Goal: Task Accomplishment & Management: Manage account settings

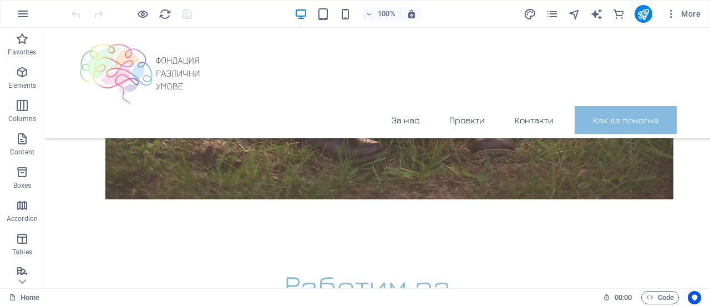
scroll to position [2059, 0]
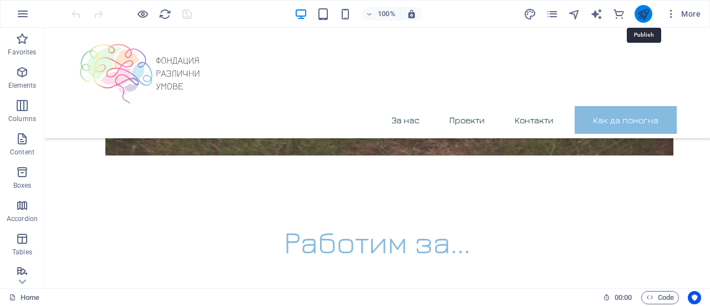
click at [645, 13] on icon "publish" at bounding box center [643, 14] width 13 height 13
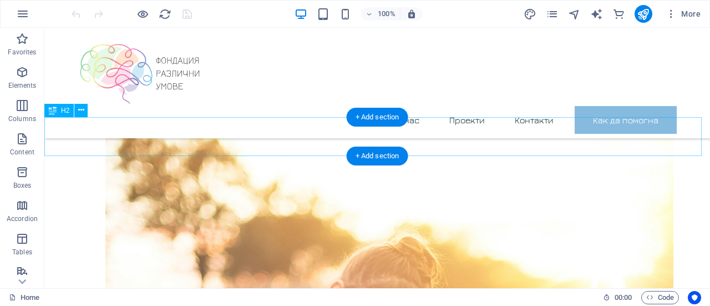
scroll to position [1332, 0]
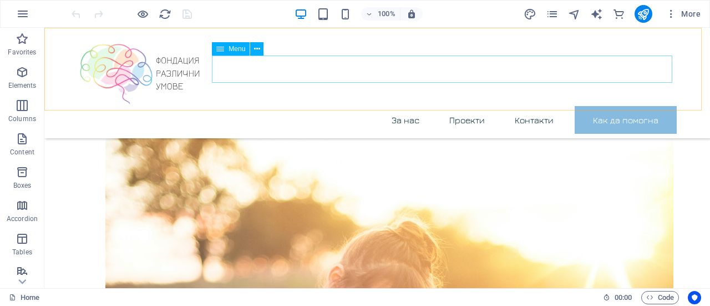
click at [420, 106] on nav "За нас Проекти Контакти Как да помогна" at bounding box center [377, 120] width 599 height 28
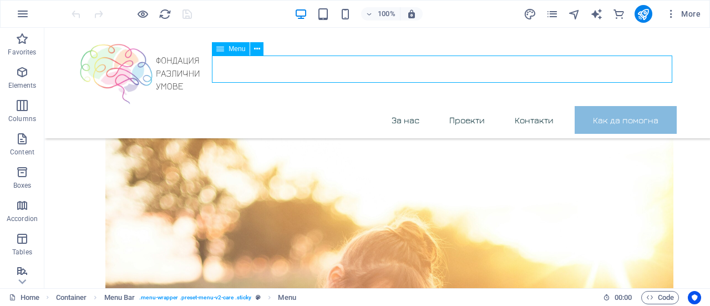
click at [411, 106] on nav "За нас Проекти Контакти Как да помогна" at bounding box center [377, 120] width 599 height 28
click at [399, 106] on nav "За нас Проекти Контакти Как да помогна" at bounding box center [377, 120] width 599 height 28
click at [552, 15] on icon "pages" at bounding box center [552, 14] width 13 height 13
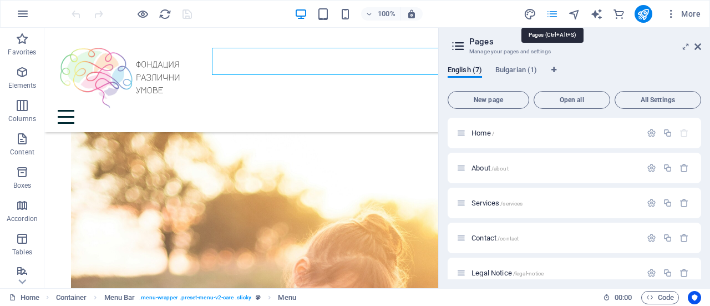
scroll to position [1340, 0]
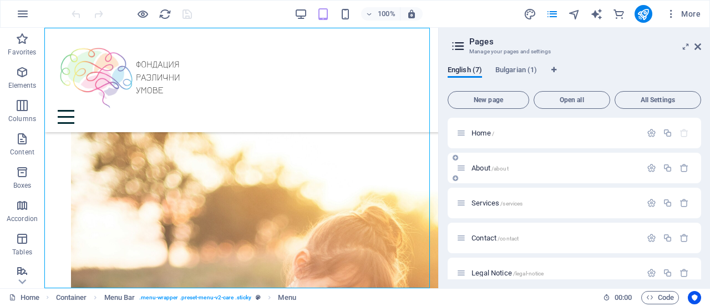
click at [508, 173] on div "About /about" at bounding box center [549, 167] width 185 height 13
click at [472, 166] on p "About /about" at bounding box center [555, 167] width 166 height 7
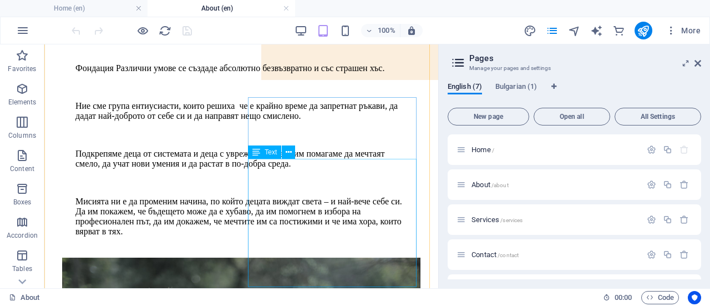
scroll to position [186, 0]
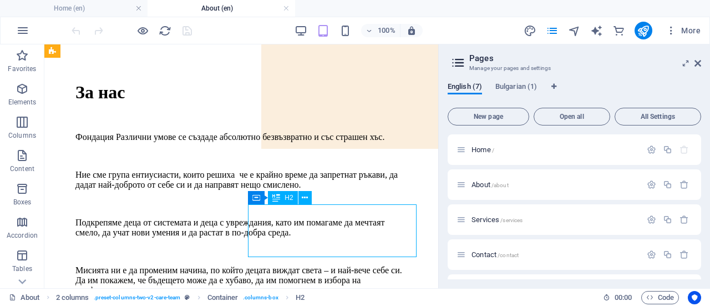
scroll to position [242, 0]
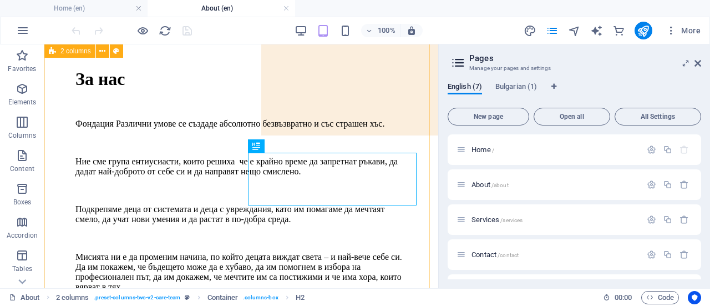
click at [148, 168] on div "За нас Фондация Различни умове се създаде абсолютно безвъзвратно и със страшен …" at bounding box center [241, 262] width 385 height 601
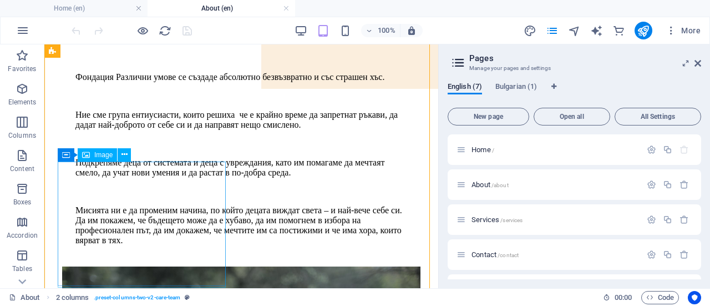
scroll to position [353, 0]
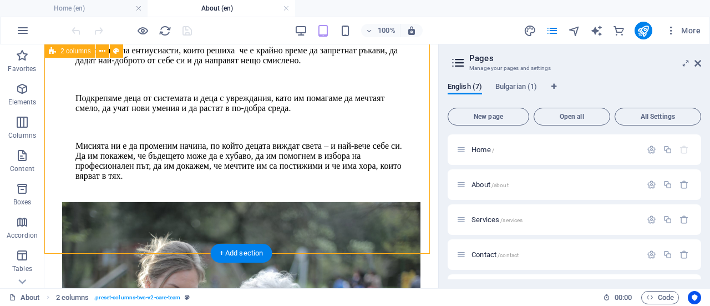
click at [187, 241] on div "За нас Фондация Различни умове се създаде абсолютно безвъзвратно и със страшен …" at bounding box center [241, 151] width 385 height 601
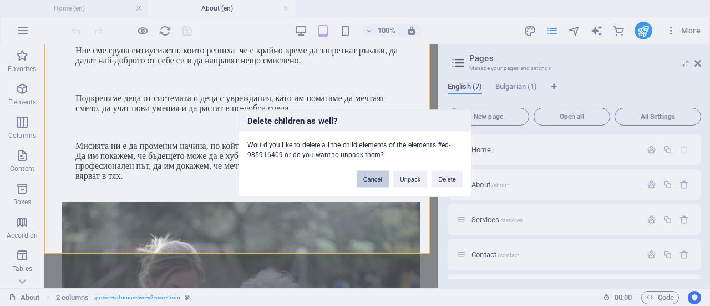
click at [382, 180] on button "Cancel" at bounding box center [373, 178] width 32 height 17
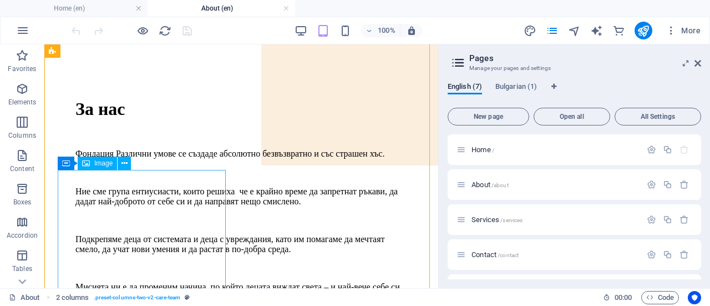
scroll to position [186, 0]
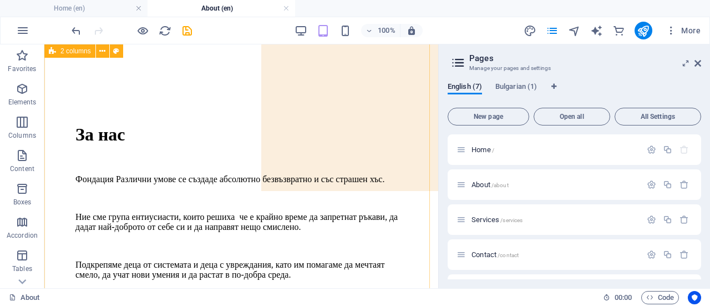
click at [248, 216] on div "За нас Фондация Различни умове се създаде абсолютно безвъзвратно и със страшен …" at bounding box center [241, 271] width 385 height 506
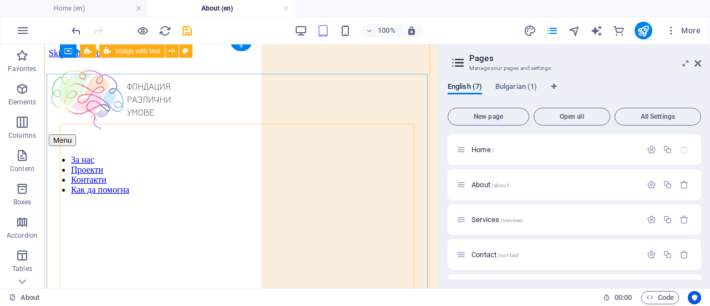
scroll to position [0, 0]
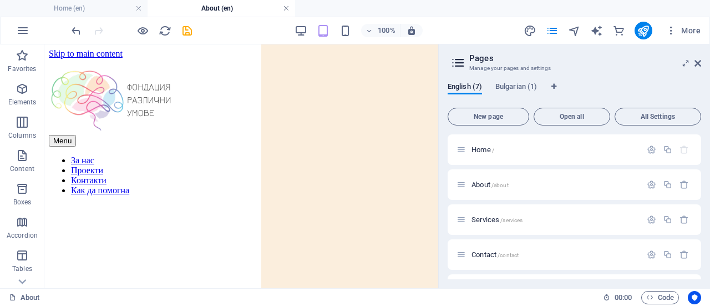
click at [289, 9] on link at bounding box center [286, 8] width 7 height 11
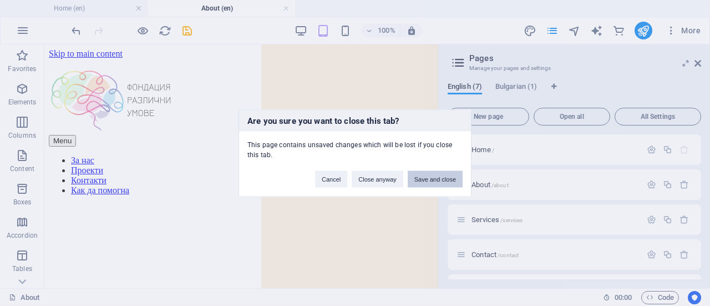
drag, startPoint x: 261, startPoint y: 134, endPoint x: 425, endPoint y: 178, distance: 170.2
click at [425, 178] on button "Save and close" at bounding box center [435, 178] width 55 height 17
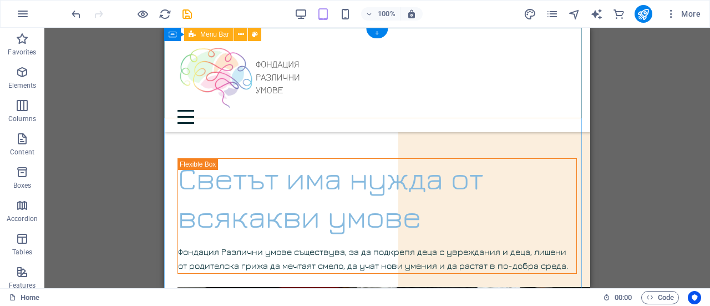
scroll to position [1340, 0]
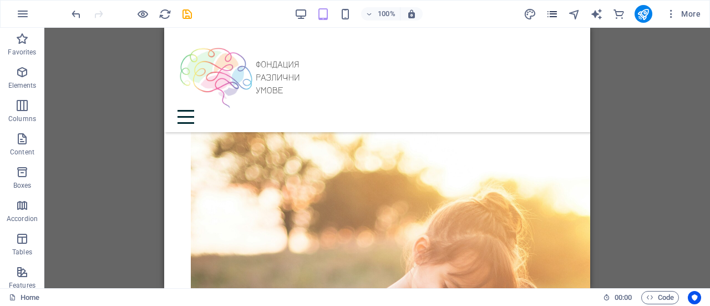
click at [548, 12] on icon "pages" at bounding box center [552, 14] width 13 height 13
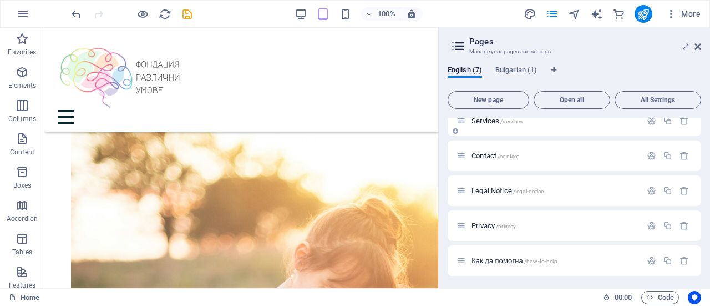
scroll to position [83, 0]
click at [490, 260] on span "Как да помогна /how-to-help" at bounding box center [515, 259] width 86 height 8
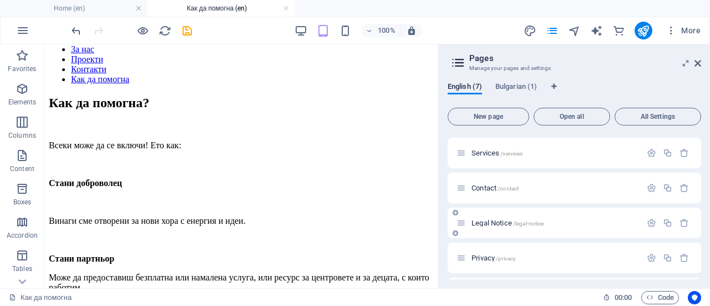
scroll to position [100, 0]
click at [652, 261] on icon "button" at bounding box center [651, 259] width 9 height 9
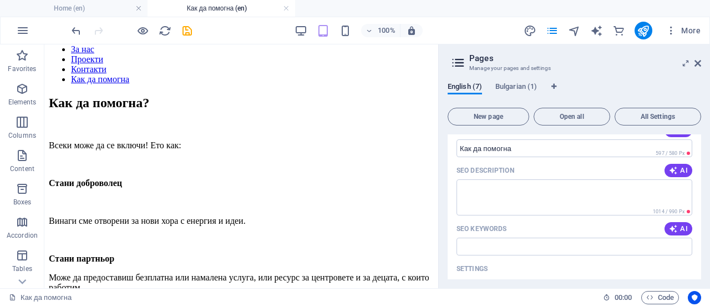
scroll to position [222, 0]
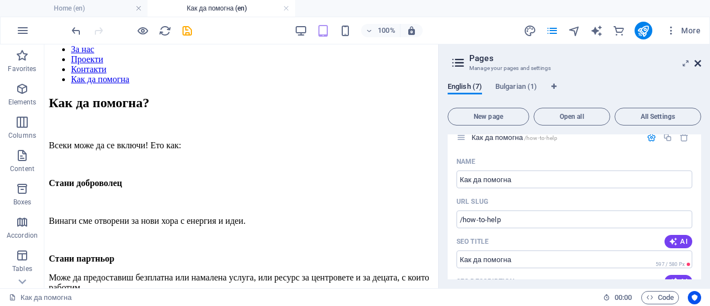
click at [696, 64] on icon at bounding box center [698, 63] width 7 height 9
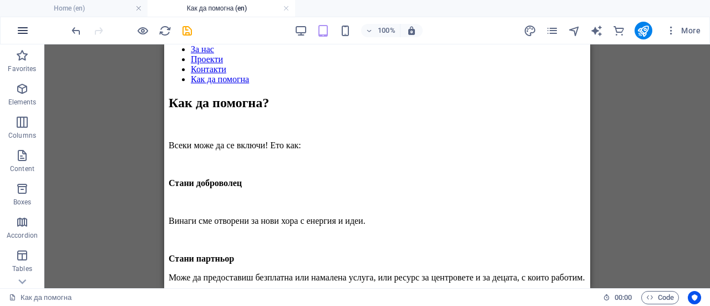
click at [24, 26] on icon "button" at bounding box center [22, 30] width 13 height 13
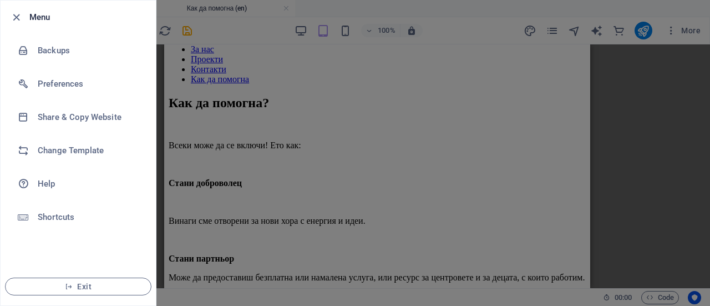
click at [243, 33] on div at bounding box center [355, 153] width 710 height 306
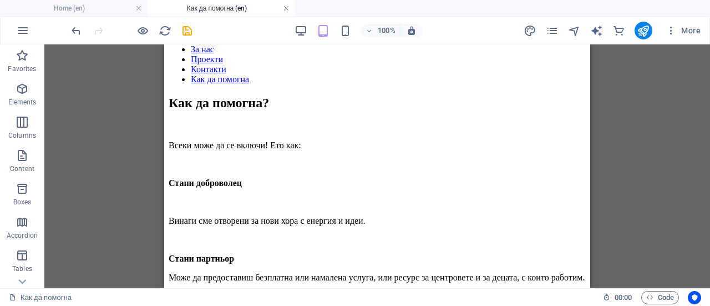
click at [286, 11] on link at bounding box center [286, 8] width 7 height 11
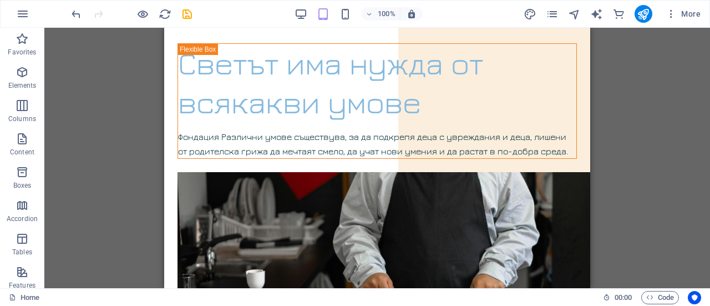
scroll to position [0, 0]
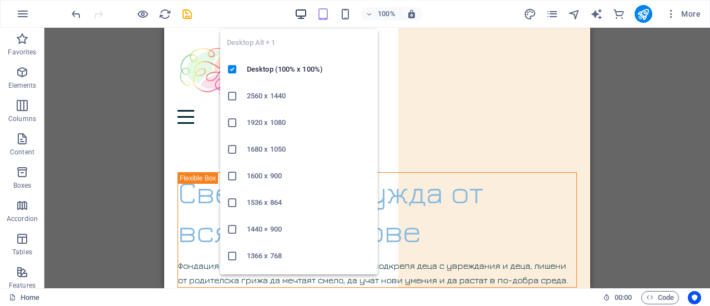
click at [301, 14] on icon "button" at bounding box center [301, 14] width 13 height 13
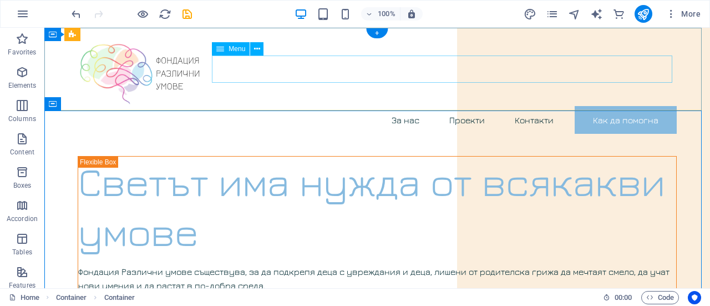
click at [614, 106] on nav "За нас Проекти Контакти Как да помогна" at bounding box center [377, 120] width 599 height 28
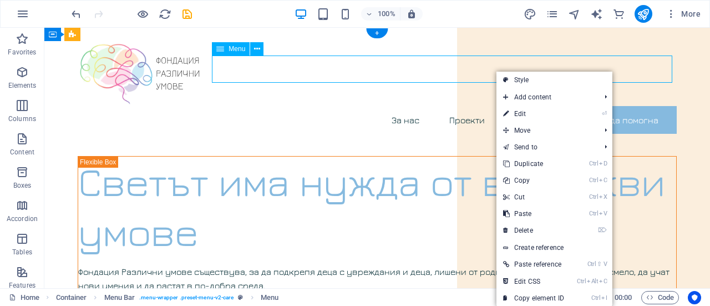
click at [618, 106] on nav "За нас Проекти Контакти Как да помогна" at bounding box center [377, 120] width 599 height 28
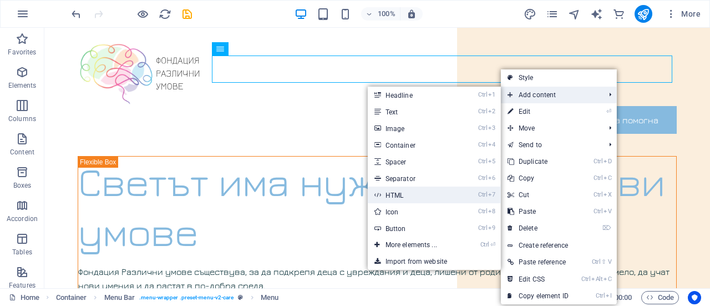
click at [387, 193] on link "Ctrl 7 HTML" at bounding box center [414, 194] width 92 height 17
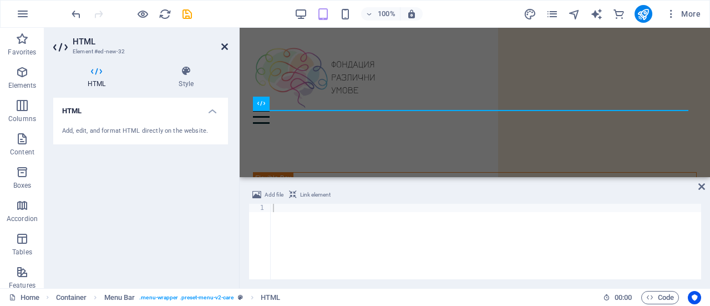
drag, startPoint x: 226, startPoint y: 42, endPoint x: 182, endPoint y: 14, distance: 52.7
click at [226, 42] on icon at bounding box center [224, 46] width 7 height 9
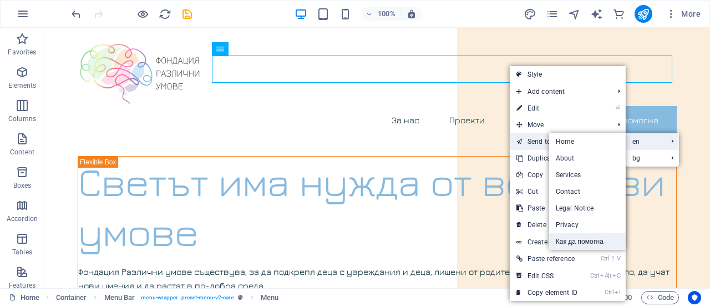
click at [585, 238] on link "Как да помогна" at bounding box center [587, 241] width 77 height 17
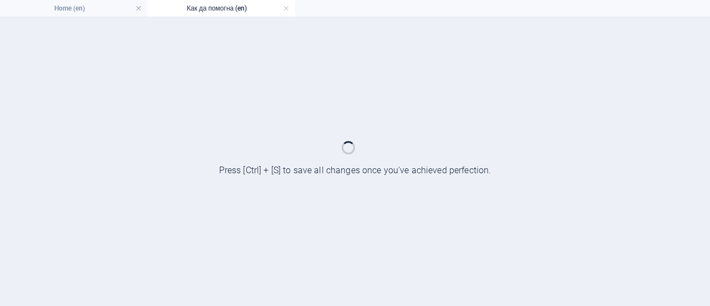
select select "1"
select select
select select "2"
select select
select select "3"
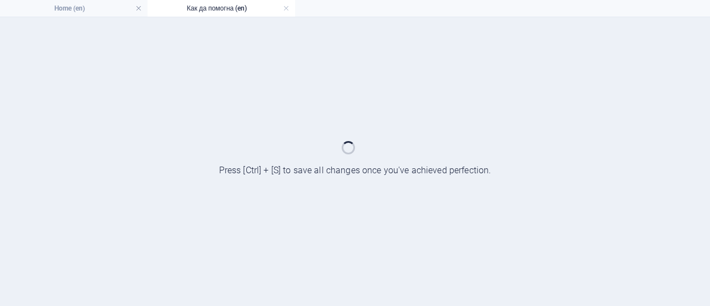
select select
select select "6"
select select
select select "primary"
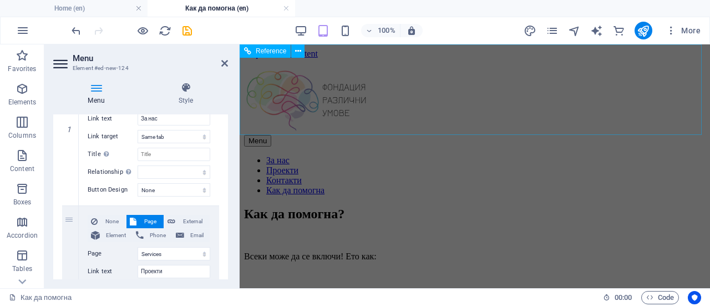
click at [438, 117] on div "Menu За нас Проекти Контакти Как да помогна" at bounding box center [475, 127] width 462 height 137
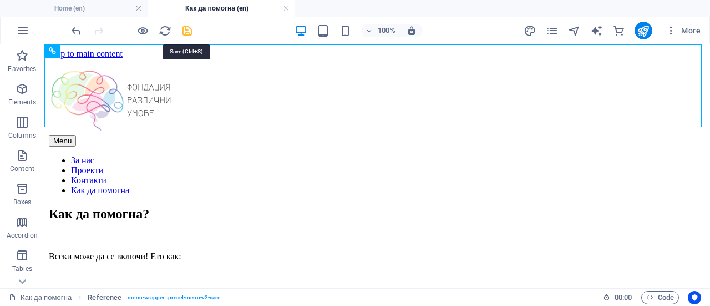
click at [186, 28] on icon "save" at bounding box center [187, 30] width 13 height 13
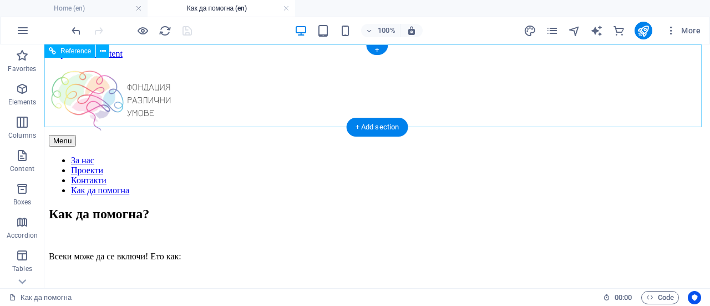
click at [463, 155] on nav "За нас Проекти Контакти Как да помогна" at bounding box center [377, 175] width 657 height 40
click at [461, 155] on nav "За нас Проекти Контакти Как да помогна" at bounding box center [377, 175] width 657 height 40
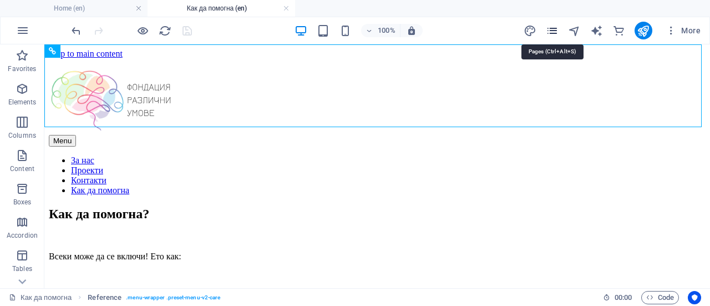
click at [556, 29] on icon "pages" at bounding box center [552, 30] width 13 height 13
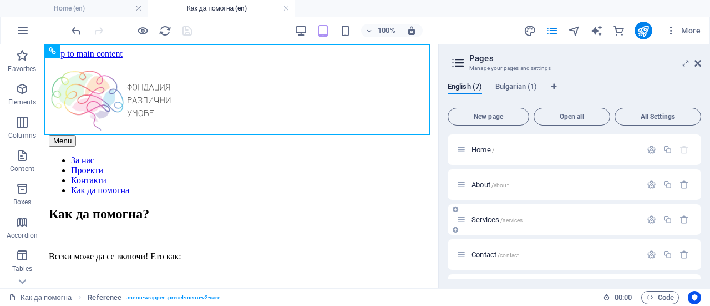
click at [487, 221] on span "Services /services" at bounding box center [497, 219] width 51 height 8
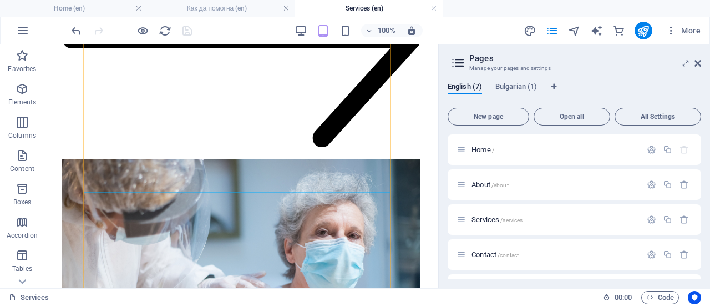
scroll to position [1887, 0]
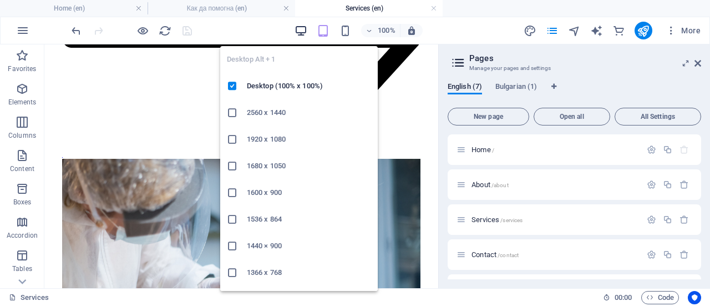
click at [305, 32] on icon "button" at bounding box center [301, 30] width 13 height 13
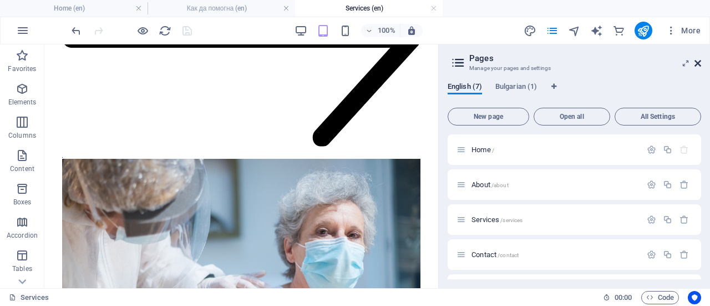
click at [698, 62] on icon at bounding box center [698, 63] width 7 height 9
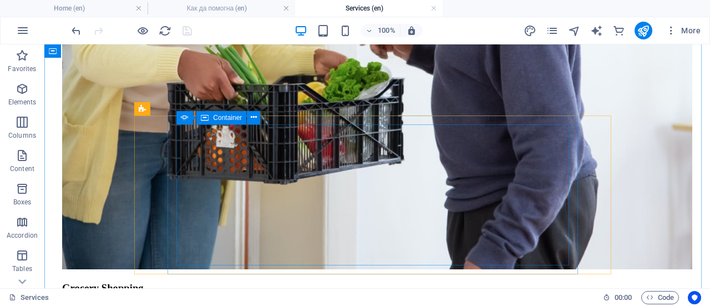
scroll to position [3877, 0]
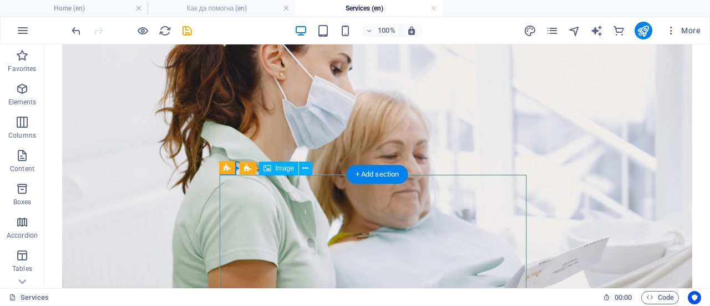
scroll to position [1990, 0]
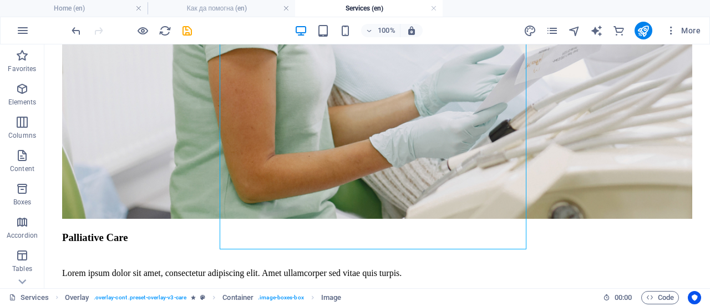
scroll to position [2157, 0]
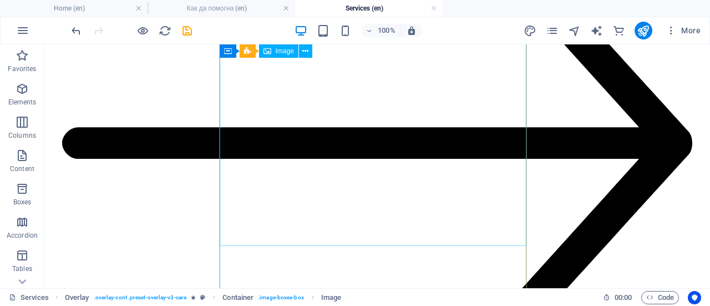
scroll to position [2601, 0]
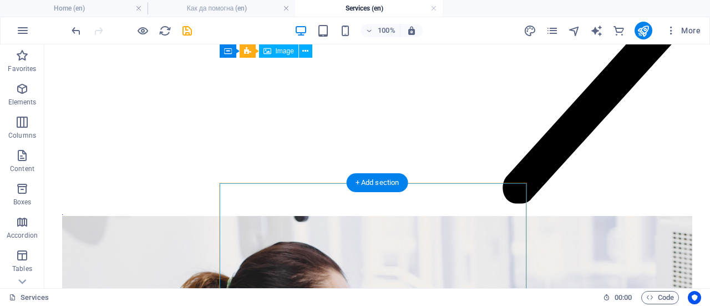
scroll to position [1609, 0]
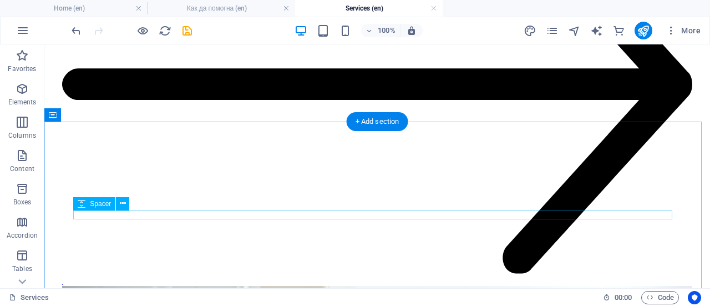
scroll to position [3607, 0]
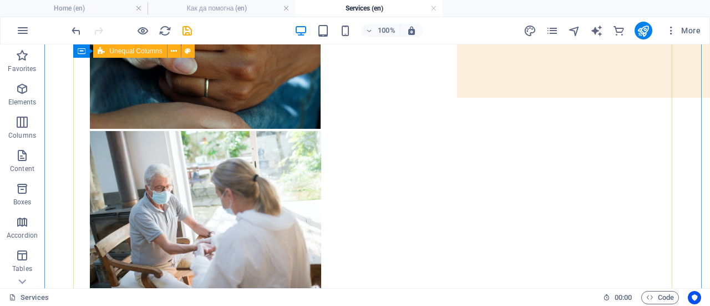
scroll to position [277, 0]
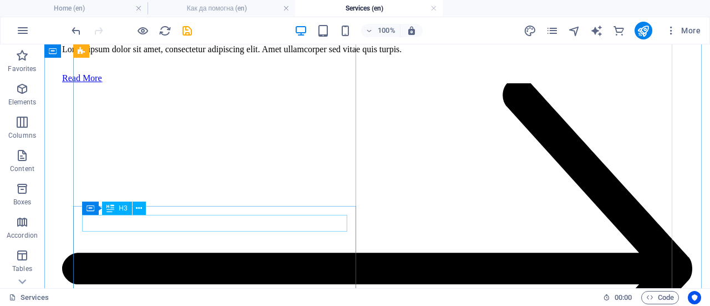
scroll to position [1443, 0]
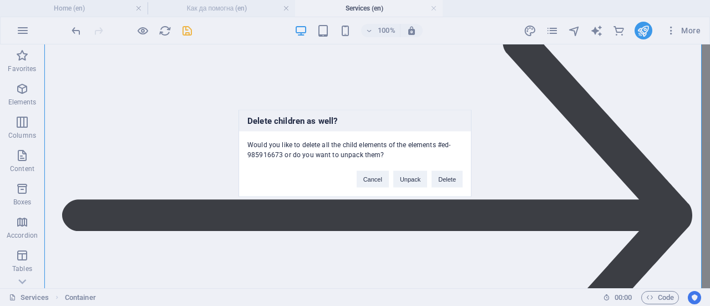
click at [515, 163] on div "Delete children as well? Would you like to delete all the child elements of the…" at bounding box center [355, 153] width 710 height 306
click at [291, 216] on div "Delete children as well? Would you like to delete all the child elements of the…" at bounding box center [355, 153] width 710 height 306
click at [382, 175] on button "Cancel" at bounding box center [373, 178] width 32 height 17
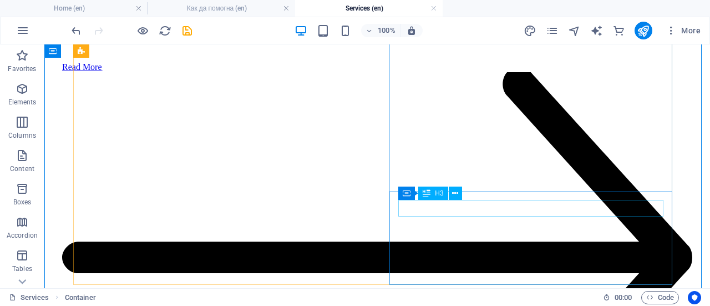
scroll to position [1332, 0]
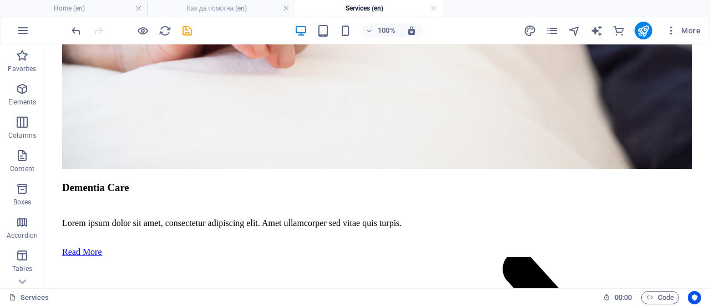
scroll to position [1223, 0]
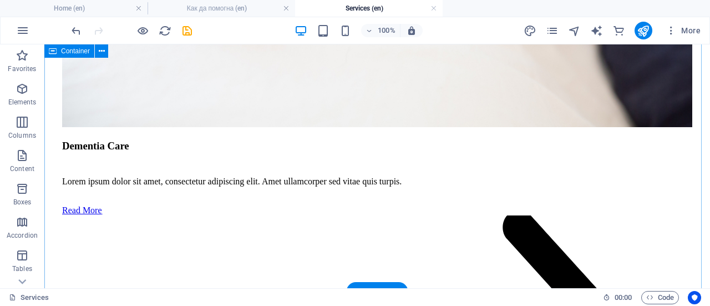
scroll to position [1168, 0]
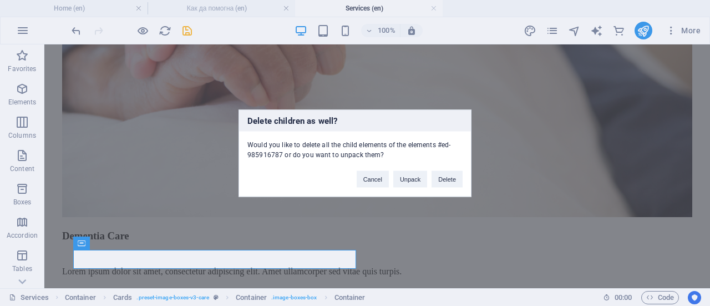
click at [398, 262] on div "Delete children as well? Would you like to delete all the child elements of the…" at bounding box center [355, 153] width 710 height 306
click at [373, 181] on button "Cancel" at bounding box center [373, 178] width 32 height 17
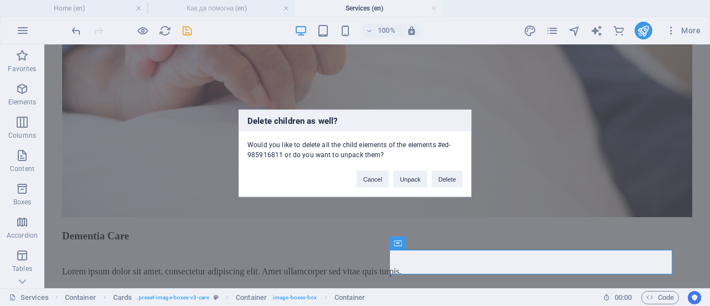
click at [352, 236] on div "Delete children as well? Would you like to delete all the child elements of the…" at bounding box center [355, 153] width 710 height 306
click at [453, 230] on div "Delete children as well? Would you like to delete all the child elements of the…" at bounding box center [355, 153] width 710 height 306
click at [441, 181] on button "Delete" at bounding box center [447, 178] width 31 height 17
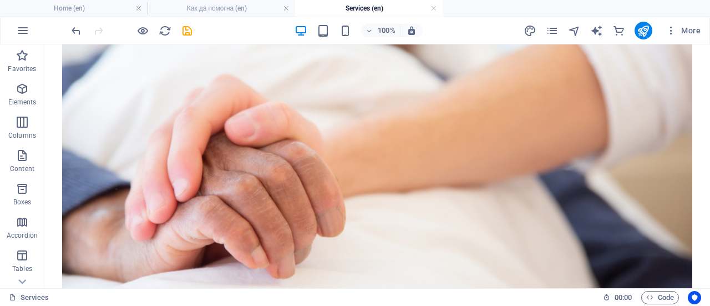
scroll to position [1001, 0]
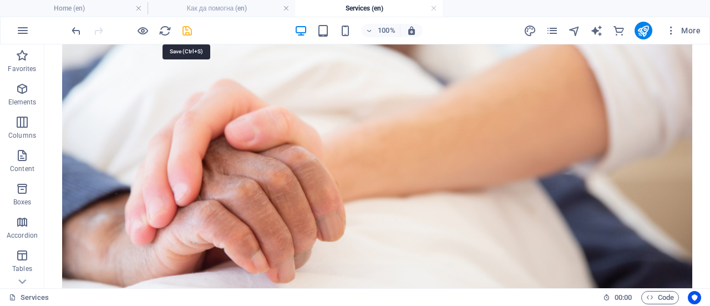
click at [188, 34] on icon "save" at bounding box center [187, 30] width 13 height 13
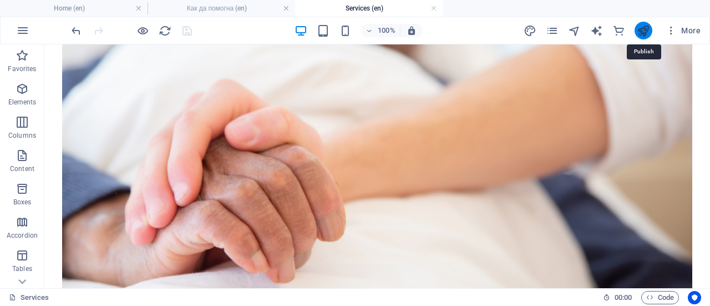
click at [643, 28] on icon "publish" at bounding box center [643, 30] width 13 height 13
click at [644, 31] on icon "publish" at bounding box center [643, 30] width 13 height 13
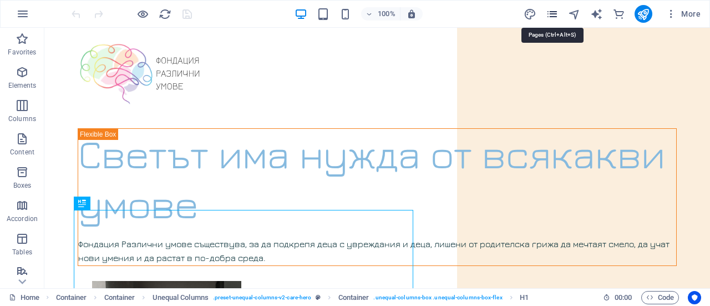
click at [553, 13] on icon "pages" at bounding box center [552, 14] width 13 height 13
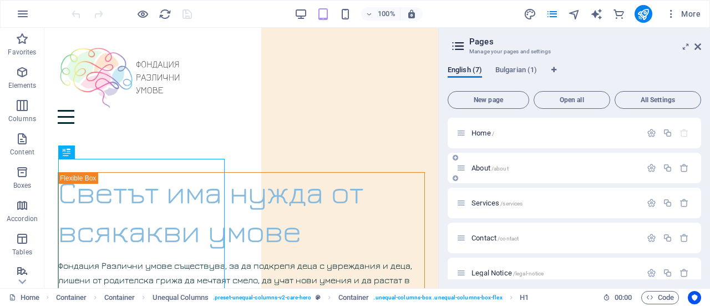
scroll to position [83, 0]
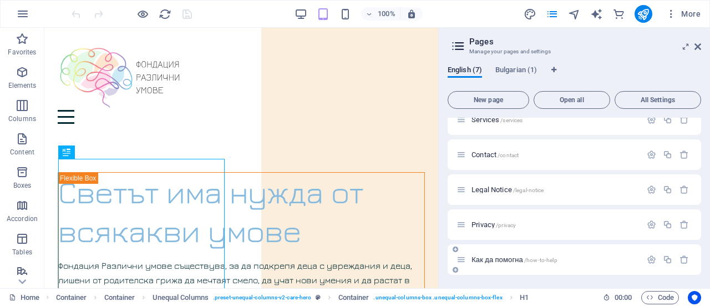
click at [508, 259] on span "Как да помогна /how-to-help" at bounding box center [515, 259] width 86 height 8
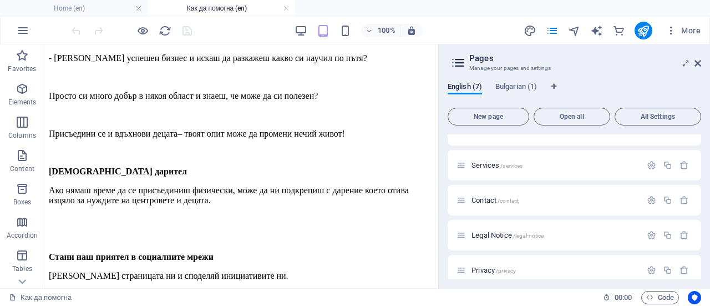
scroll to position [444, 0]
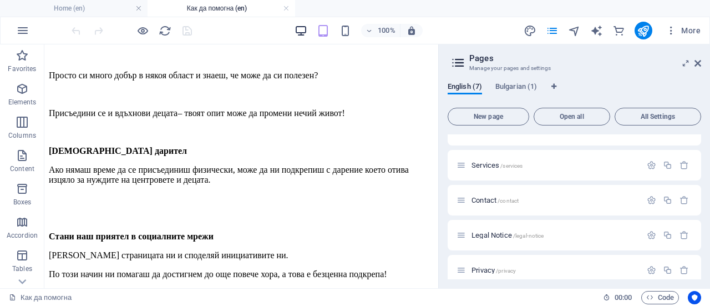
click at [302, 27] on icon "button" at bounding box center [301, 30] width 13 height 13
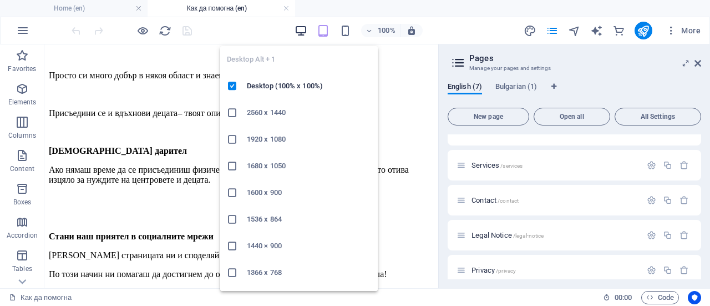
click at [301, 27] on icon "button" at bounding box center [301, 30] width 13 height 13
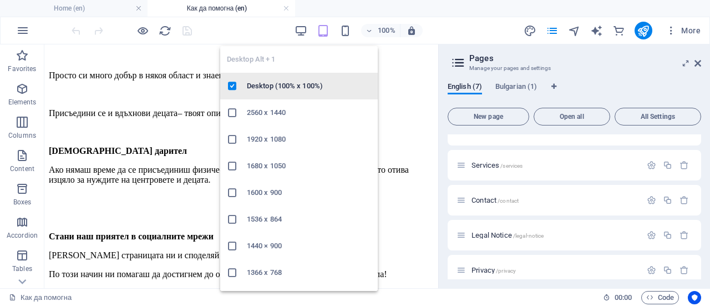
click at [277, 88] on h6 "Desktop (100% x 100%)" at bounding box center [309, 85] width 124 height 13
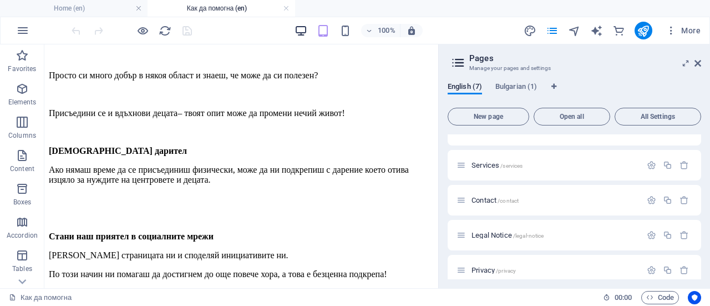
click at [299, 29] on icon "button" at bounding box center [301, 30] width 13 height 13
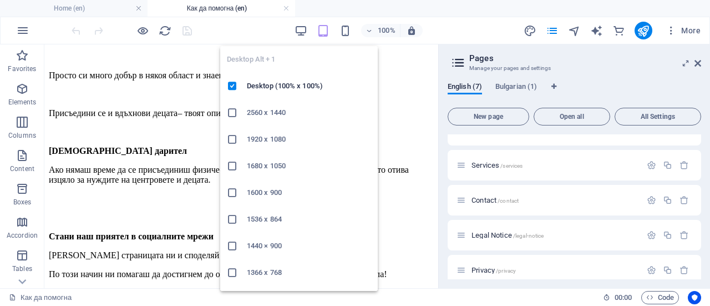
click at [276, 110] on h6 "2560 x 1440" at bounding box center [309, 112] width 124 height 13
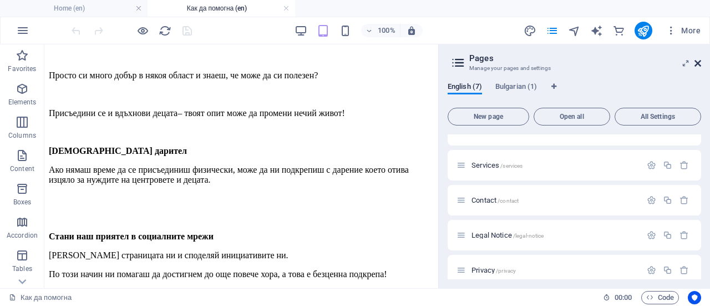
click at [698, 61] on icon at bounding box center [698, 63] width 7 height 9
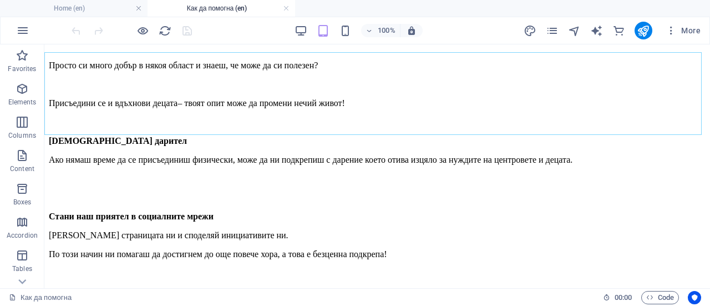
scroll to position [436, 0]
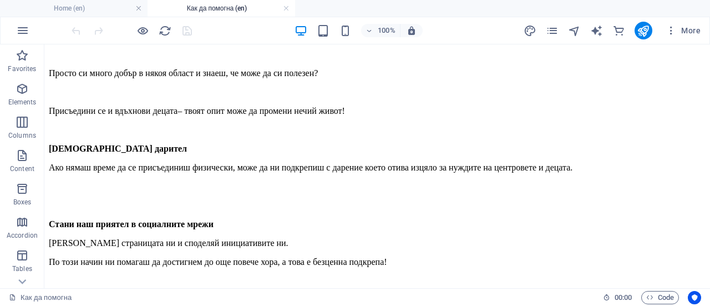
click at [477, 276] on figure at bounding box center [377, 276] width 657 height 0
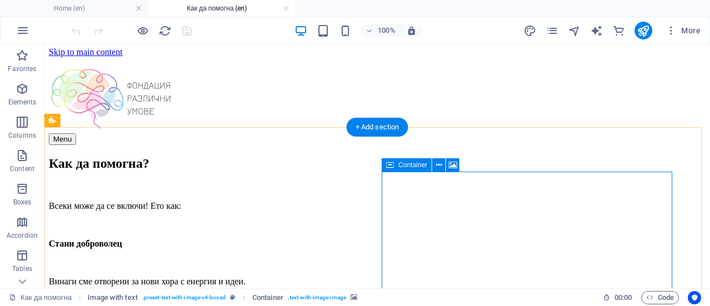
scroll to position [0, 0]
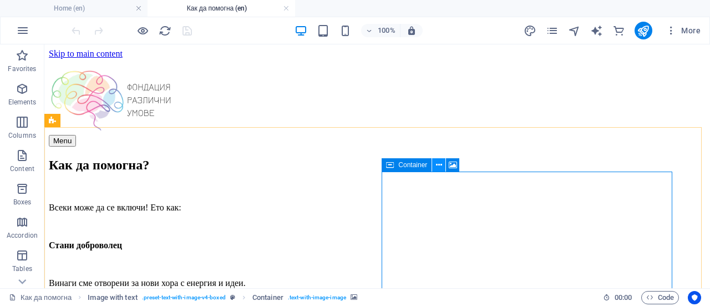
click at [436, 166] on icon at bounding box center [439, 165] width 6 height 12
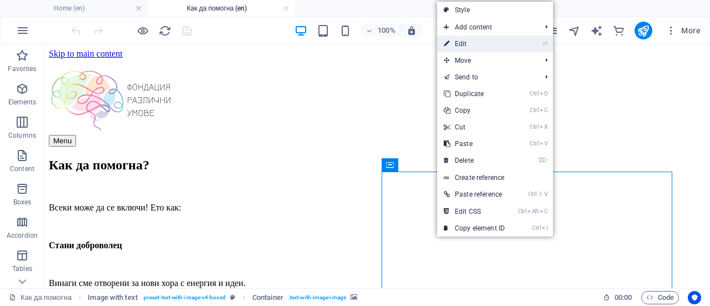
click at [468, 43] on link "⏎ Edit" at bounding box center [474, 44] width 74 height 17
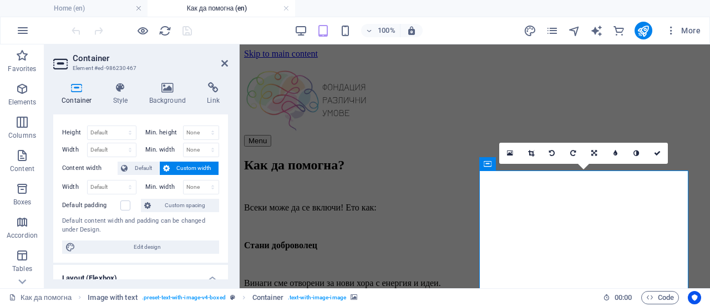
scroll to position [6, 0]
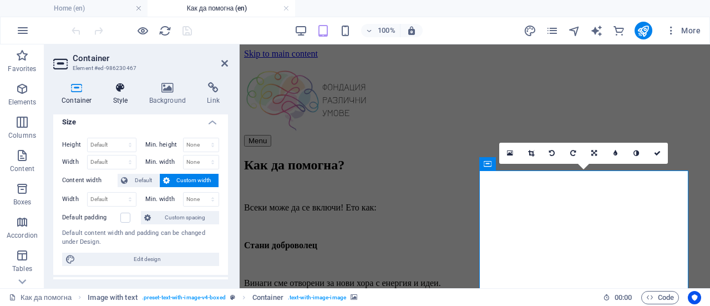
click at [122, 95] on h4 "Style" at bounding box center [123, 93] width 36 height 23
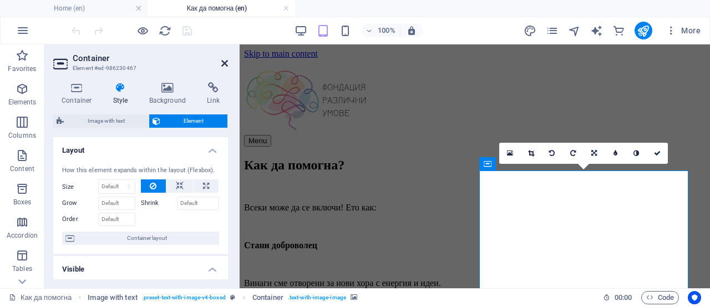
click at [224, 63] on icon at bounding box center [224, 63] width 7 height 9
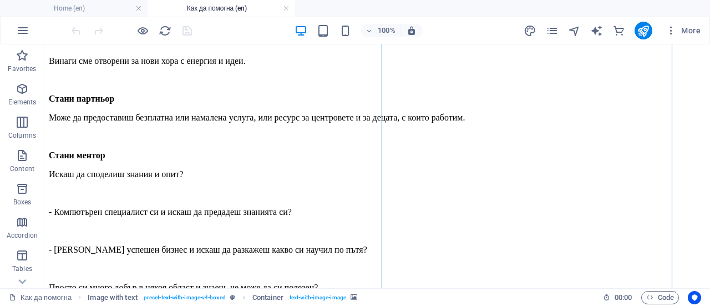
scroll to position [444, 0]
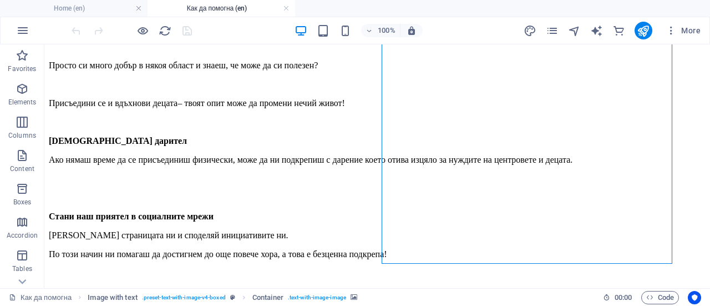
click at [460, 268] on figure at bounding box center [377, 268] width 657 height 0
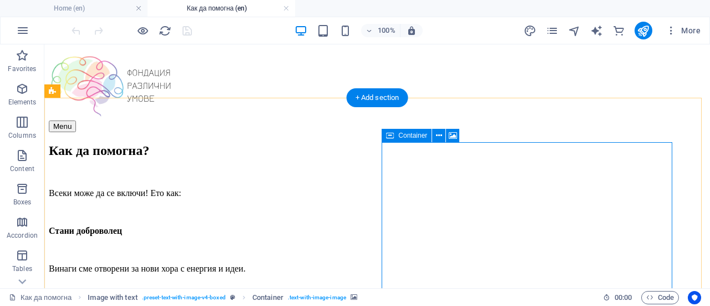
scroll to position [0, 0]
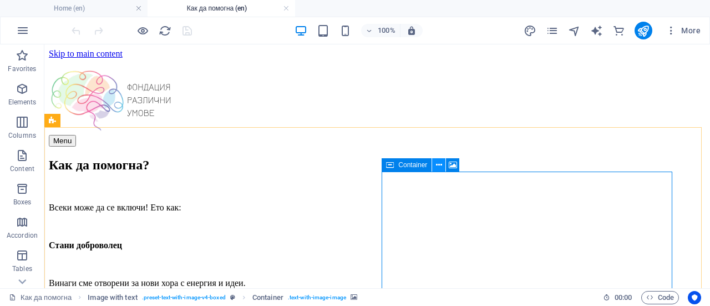
click at [439, 165] on icon at bounding box center [439, 165] width 6 height 12
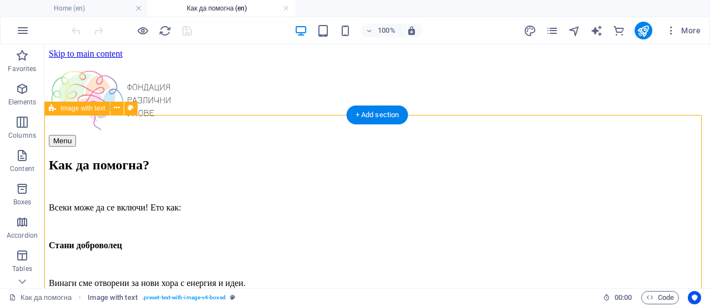
scroll to position [277, 0]
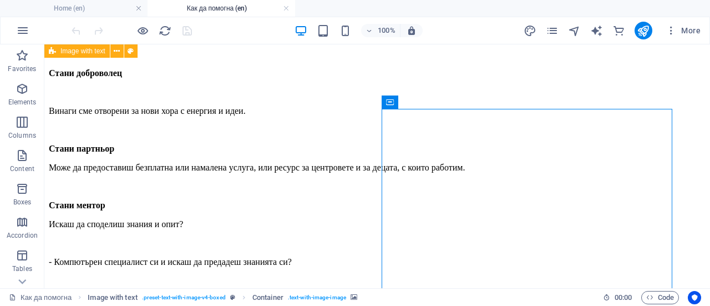
scroll to position [55, 0]
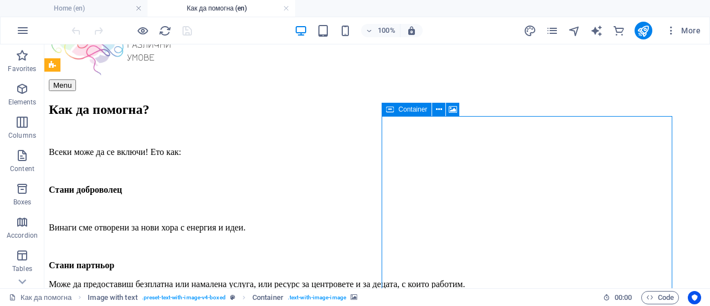
drag, startPoint x: 382, startPoint y: 115, endPoint x: 404, endPoint y: 115, distance: 21.7
click at [404, 115] on div "Container" at bounding box center [407, 109] width 50 height 13
drag, startPoint x: 386, startPoint y: 137, endPoint x: 416, endPoint y: 138, distance: 30.5
click at [438, 113] on icon at bounding box center [439, 110] width 6 height 12
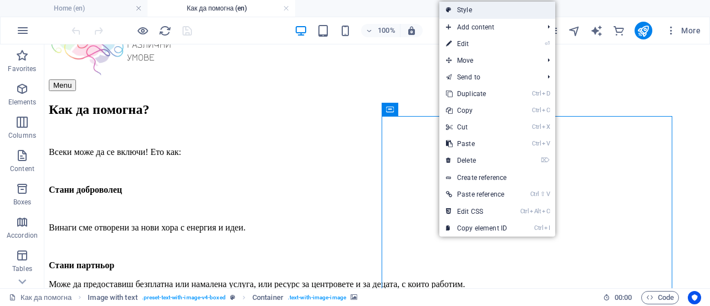
click at [475, 14] on link "Style" at bounding box center [498, 10] width 116 height 17
select select "rem"
select select "px"
select select "preset-text-with-image-v4-boxed"
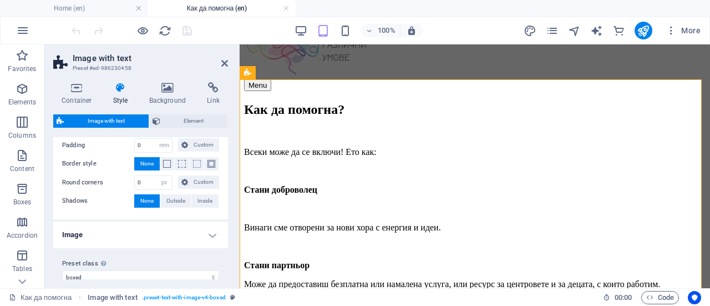
scroll to position [209, 0]
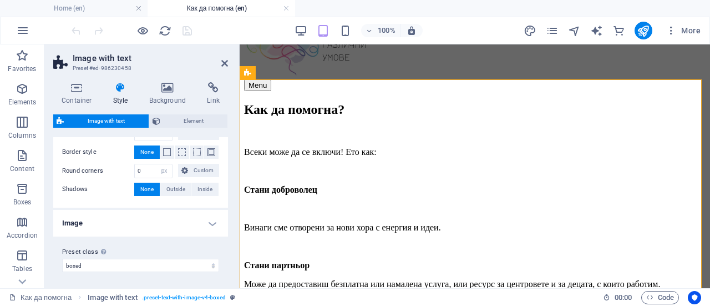
click at [120, 220] on h4 "Image" at bounding box center [140, 223] width 175 height 27
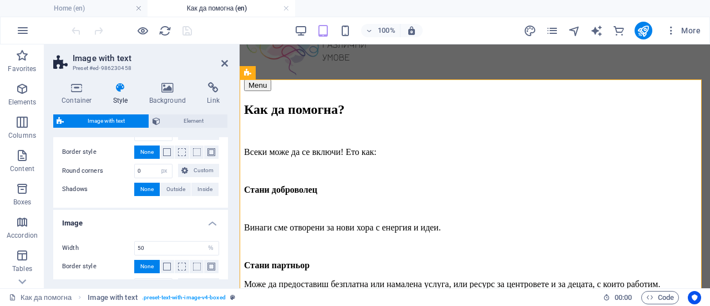
scroll to position [294, 0]
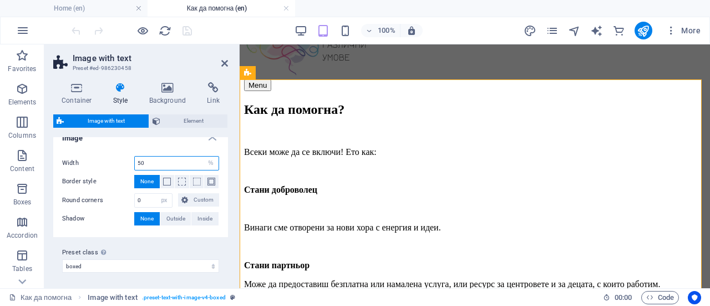
drag, startPoint x: 143, startPoint y: 159, endPoint x: 126, endPoint y: 159, distance: 17.2
click at [127, 159] on div "Width 50 rem px % vh vw" at bounding box center [140, 163] width 157 height 14
type input "30"
click at [134, 164] on div "30 rem px % vh vw" at bounding box center [176, 163] width 85 height 14
click at [123, 167] on div "Width 30 rem px % vh vw" at bounding box center [140, 163] width 157 height 14
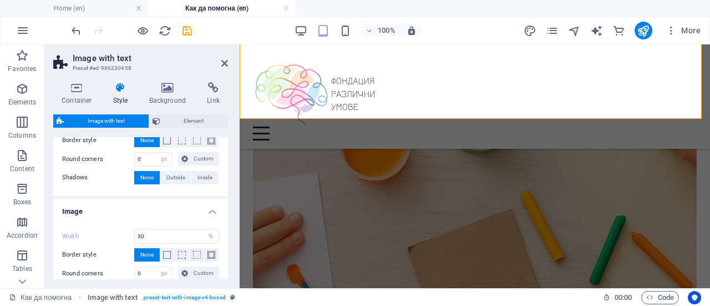
scroll to position [183, 0]
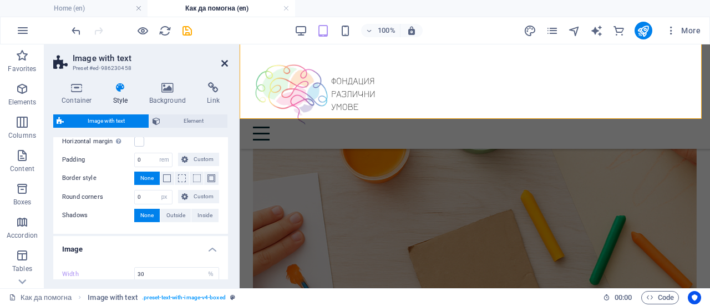
click at [224, 60] on icon at bounding box center [224, 63] width 7 height 9
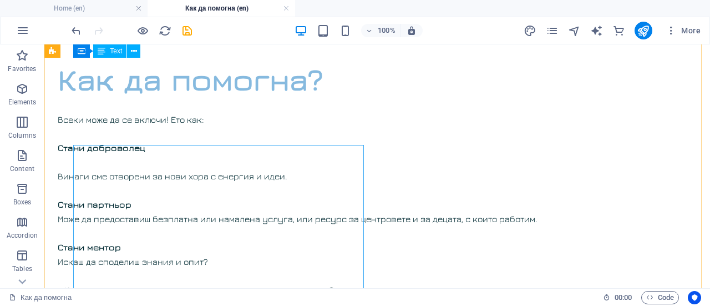
scroll to position [0, 0]
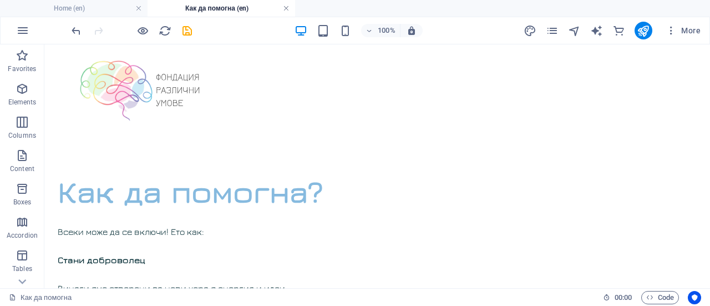
click at [287, 9] on link at bounding box center [286, 8] width 7 height 11
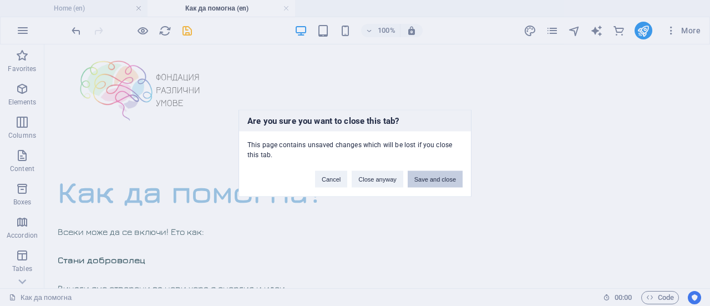
click at [437, 183] on button "Save and close" at bounding box center [435, 178] width 55 height 17
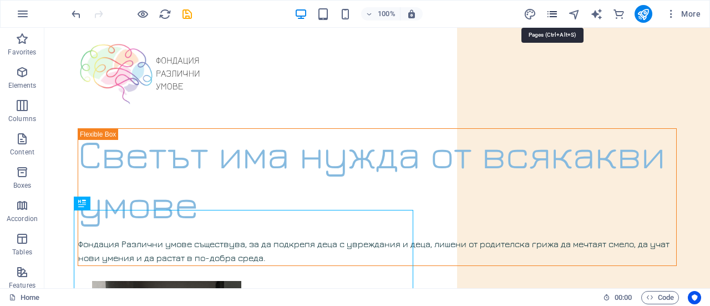
click at [555, 16] on icon "pages" at bounding box center [552, 14] width 13 height 13
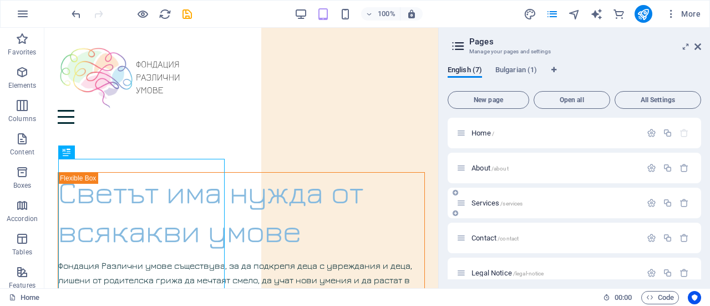
click at [483, 205] on span "Services /services" at bounding box center [497, 203] width 51 height 8
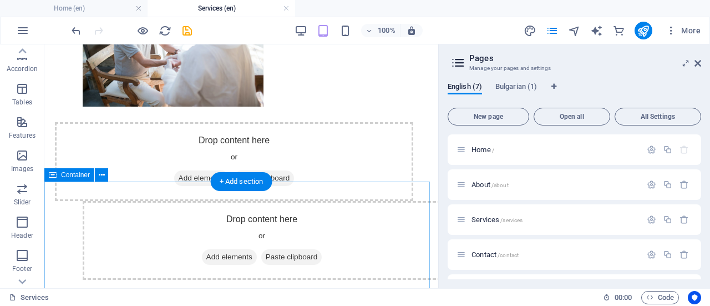
scroll to position [499, 0]
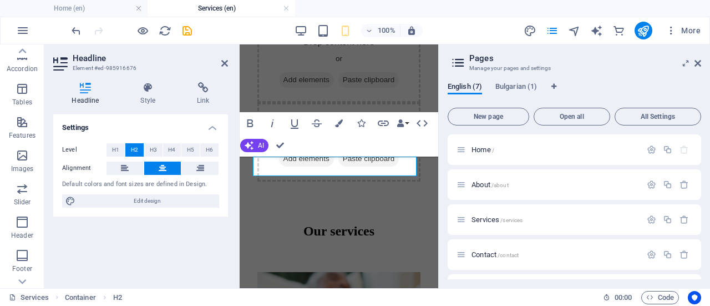
scroll to position [656, 0]
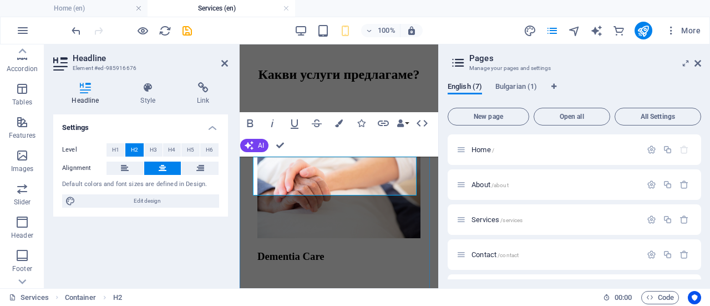
click at [329, 82] on h2 "Какви услуги предлагаме?" at bounding box center [339, 74] width 163 height 15
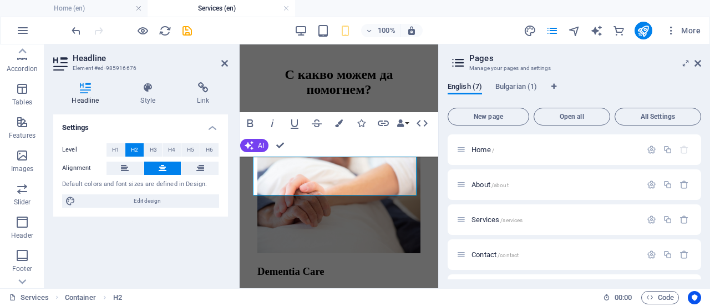
click at [221, 236] on div "Settings Level H1 H2 H3 H4 H5 H6 Alignment Default colors and font sizes are de…" at bounding box center [140, 196] width 175 height 165
click at [188, 31] on icon "save" at bounding box center [187, 30] width 13 height 13
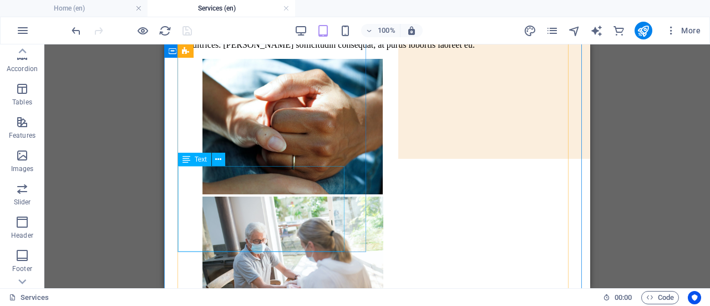
scroll to position [222, 0]
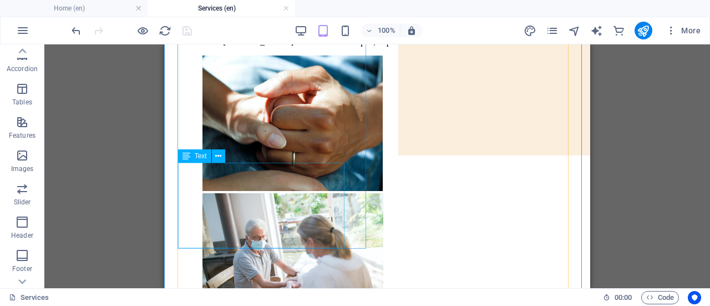
click at [250, 47] on div "Lorem ipsum dolor sit amet, consectetur adipiscing elit. Consectetur auctor id …" at bounding box center [377, 37] width 391 height 20
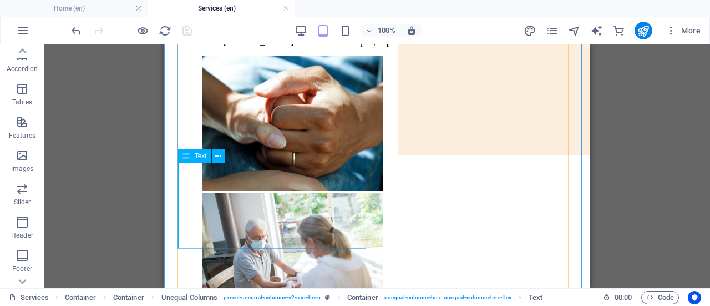
click at [252, 47] on div "Lorem ipsum dolor sit amet, consectetur adipiscing elit. Consectetur auctor id …" at bounding box center [377, 37] width 391 height 20
click at [252, 190] on div "Unequal Columns Container Container Container H1 Container Container Container …" at bounding box center [377, 166] width 666 height 244
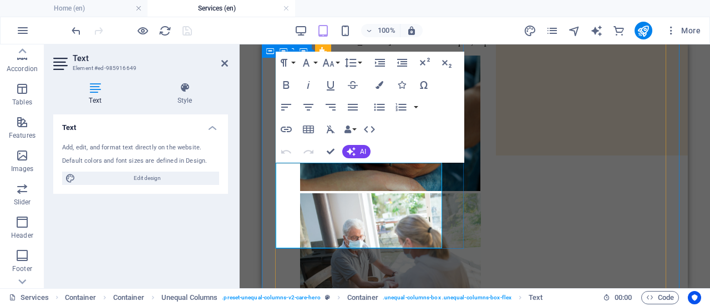
click at [373, 47] on p "Lorem ipsum dolor sit amet, consectetur adipiscing elit. Consectetur auctor id …" at bounding box center [475, 37] width 391 height 20
drag, startPoint x: 364, startPoint y: 240, endPoint x: 274, endPoint y: 164, distance: 118.1
click at [274, 164] on div "Life-changing care 24/7 Lorem ipsum dolor sit amet, consectetur adipiscing elit…" at bounding box center [474, 246] width 417 height 643
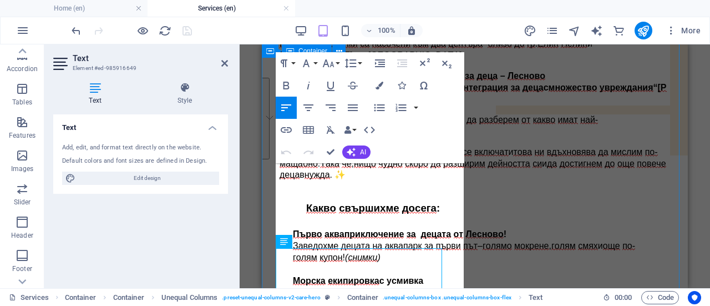
scroll to position [137, 0]
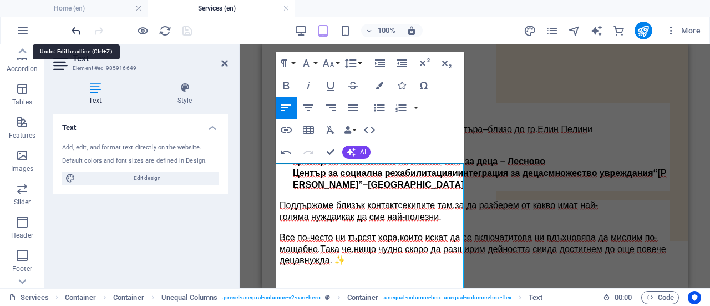
click at [77, 31] on icon "undo" at bounding box center [76, 30] width 13 height 13
click at [72, 27] on icon "undo" at bounding box center [76, 30] width 13 height 13
click at [204, 211] on div "Text Add, edit, and format text directly on the website. Default colors and fon…" at bounding box center [140, 196] width 175 height 165
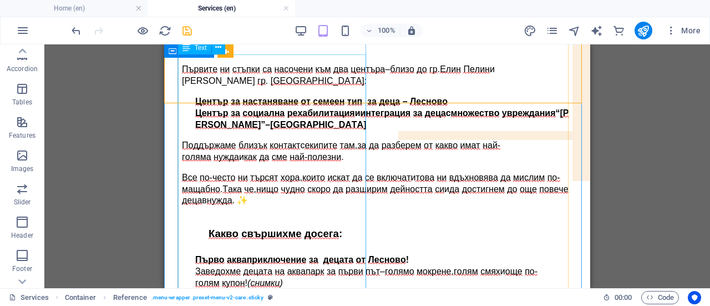
scroll to position [248, 0]
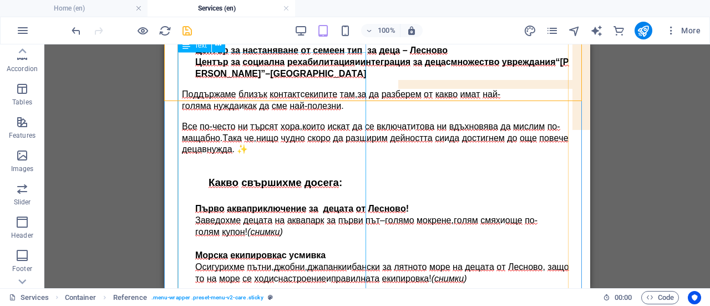
click at [287, 196] on div "Проекти Първите ни стъпки са насочени към два центъра – близо до гр . Елин Пели…" at bounding box center [377, 202] width 391 height 420
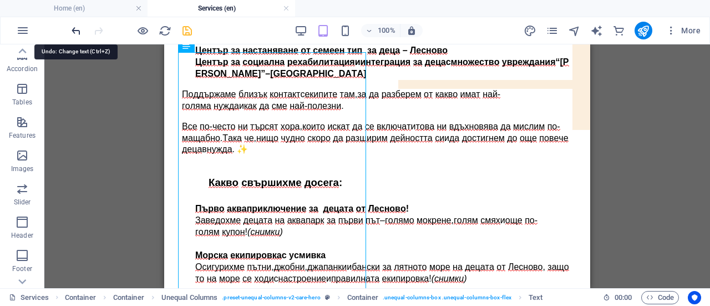
click at [74, 24] on icon "undo" at bounding box center [76, 30] width 13 height 13
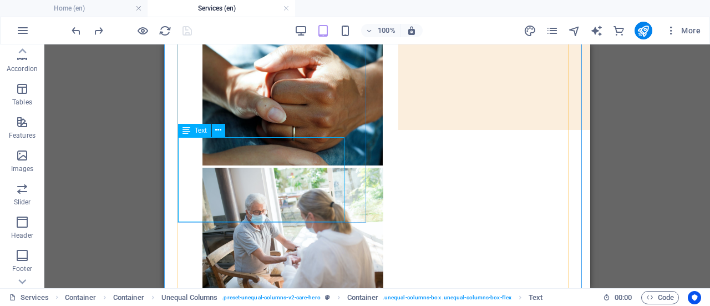
click at [275, 21] on div "Lorem ipsum dolor sit amet, consectetur adipiscing elit. Consectetur auctor id …" at bounding box center [377, 11] width 391 height 20
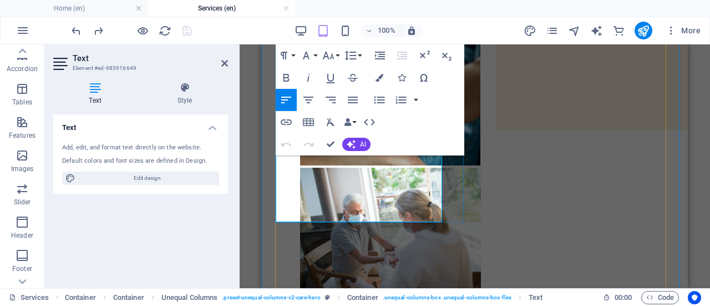
click at [361, 21] on p "Lorem ipsum dolor sit amet, consectetur adipiscing elit. Consectetur auctor id …" at bounding box center [475, 11] width 391 height 20
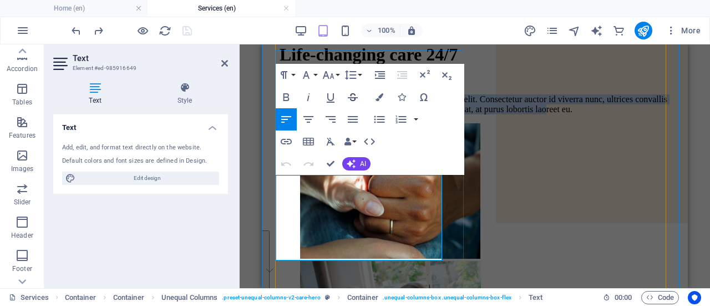
scroll to position [137, 0]
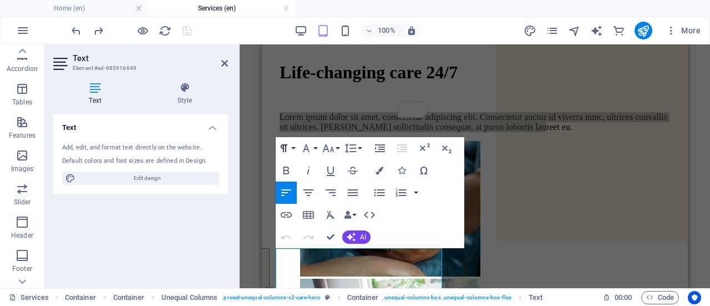
click at [292, 148] on button "Paragraph Format" at bounding box center [286, 148] width 21 height 22
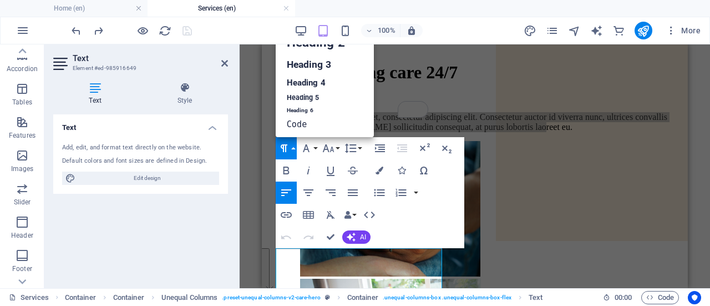
scroll to position [9, 0]
click at [312, 150] on icon "button" at bounding box center [306, 148] width 13 height 13
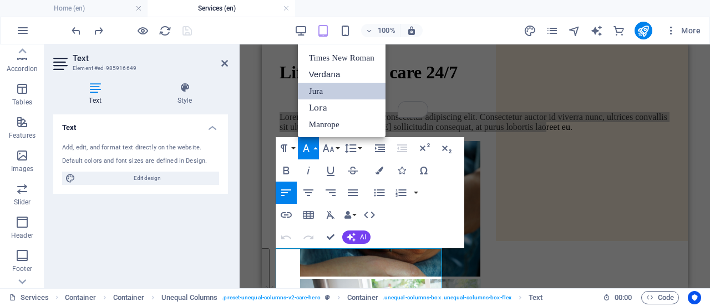
scroll to position [6, 0]
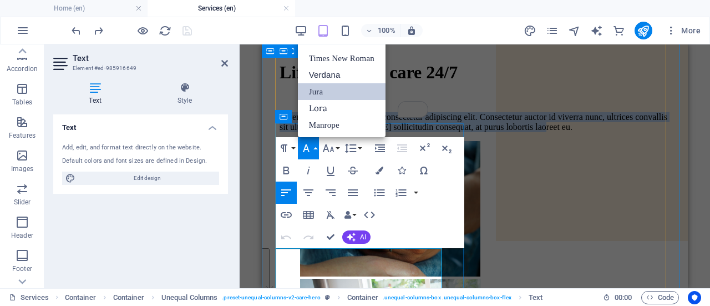
click at [389, 132] on p "Lorem ipsum dolor sit amet, consectetur adipiscing elit. Consectetur auctor id …" at bounding box center [475, 122] width 391 height 20
click at [404, 132] on p "Lorem ipsum dolor sit amet, consectetur adipiscing elit. Consectetur auctor id …" at bounding box center [475, 122] width 391 height 20
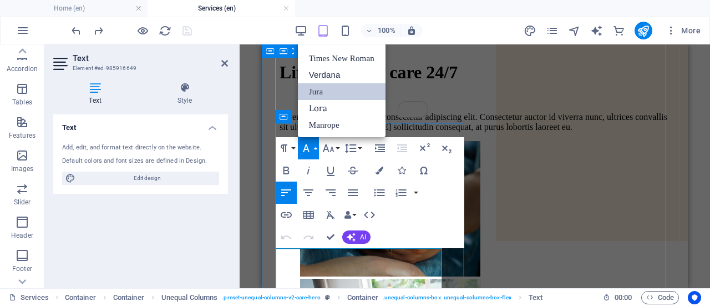
click at [429, 132] on p "Lorem ipsum dolor sit amet, consectetur adipiscing elit. Consectetur auctor id …" at bounding box center [475, 122] width 391 height 20
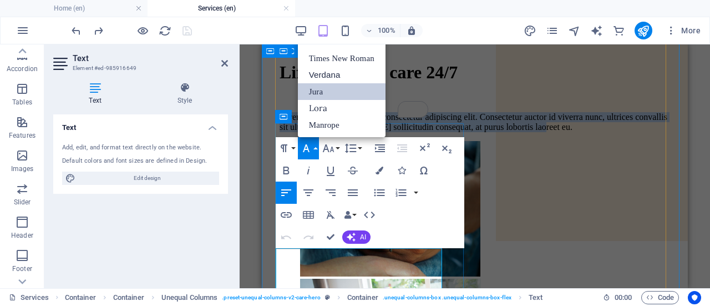
click at [429, 132] on p "Lorem ipsum dolor sit amet, consectetur adipiscing elit. Consectetur auctor id …" at bounding box center [475, 122] width 391 height 20
click at [509, 10] on div "Menu" at bounding box center [474, 4] width 417 height 12
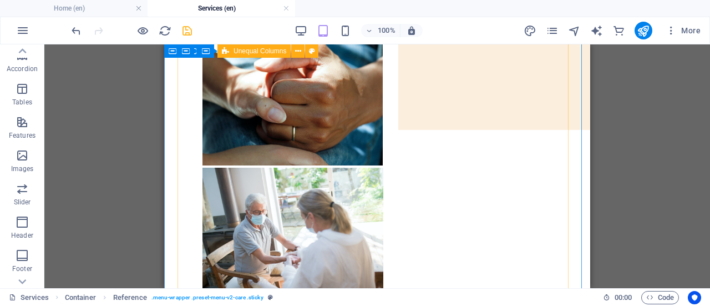
scroll to position [248, 0]
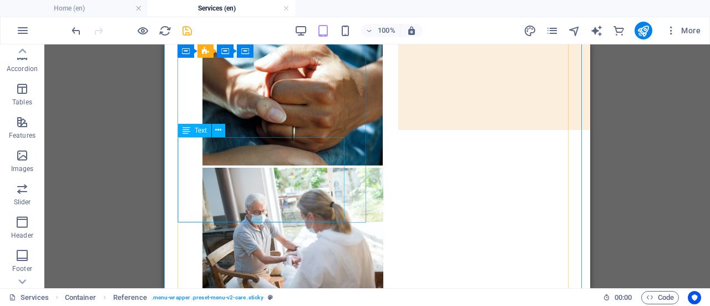
click at [272, 21] on div "Lorem ipsum dolor sit amet, consectetur adipiscing elit. Consectetur auctor id …" at bounding box center [377, 11] width 391 height 20
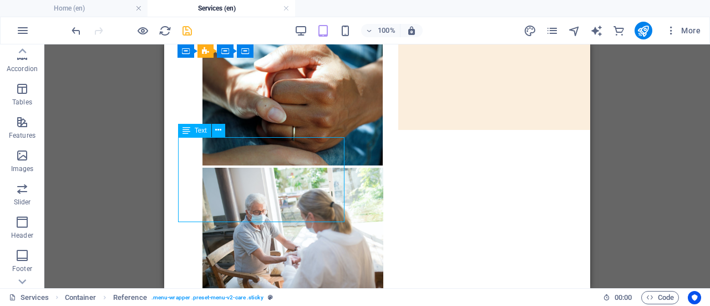
click at [272, 21] on div "Lorem ipsum dolor sit amet, consectetur adipiscing elit. Consectetur auctor id …" at bounding box center [377, 11] width 391 height 20
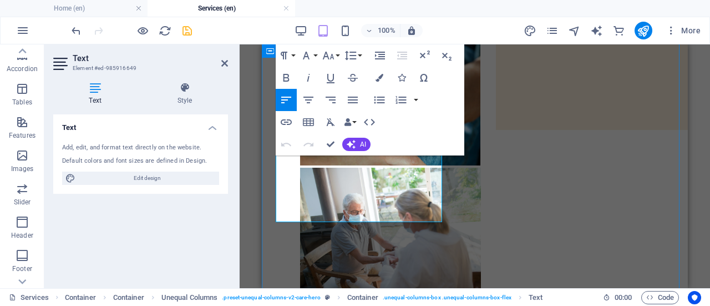
click at [272, 194] on div "Life-changing care 24/7 Lorem ipsum dolor sit amet, consectetur adipiscing elit…" at bounding box center [474, 220] width 417 height 643
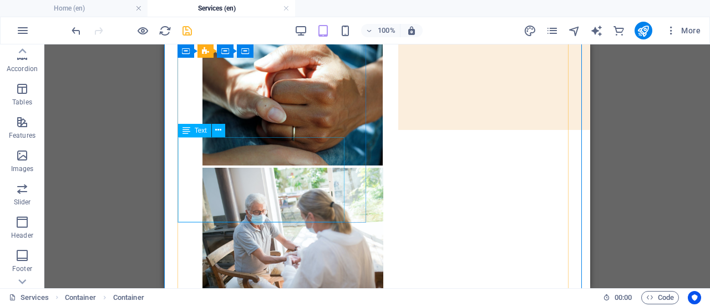
click at [265, 21] on div "Lorem ipsum dolor sit amet, consectetur adipiscing elit. Consectetur auctor id …" at bounding box center [377, 11] width 391 height 20
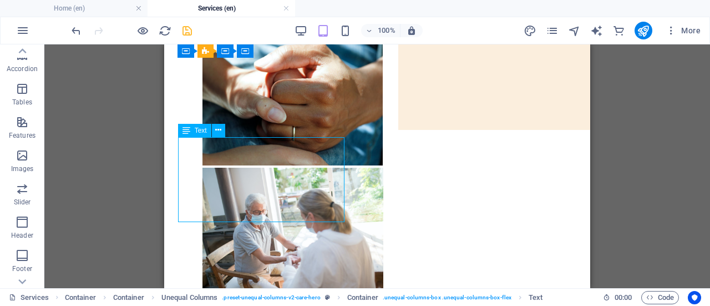
drag, startPoint x: 264, startPoint y: 216, endPoint x: 190, endPoint y: 147, distance: 101.7
click at [190, 21] on div "Lorem ipsum dolor sit amet, consectetur adipiscing elit. Consectetur auctor id …" at bounding box center [377, 11] width 391 height 20
click at [208, 21] on div "Lorem ipsum dolor sit amet, consectetur adipiscing elit. Consectetur auctor id …" at bounding box center [377, 11] width 391 height 20
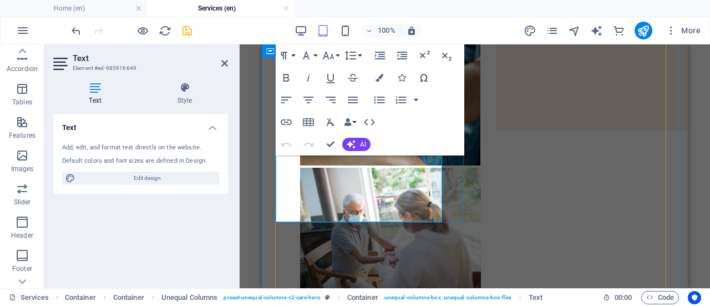
click at [306, 21] on p "Lorem ipsum dolor sit amet, consectetur adipiscing elit. Consectetur auctor id …" at bounding box center [475, 11] width 391 height 20
drag, startPoint x: 361, startPoint y: 216, endPoint x: 266, endPoint y: 141, distance: 120.9
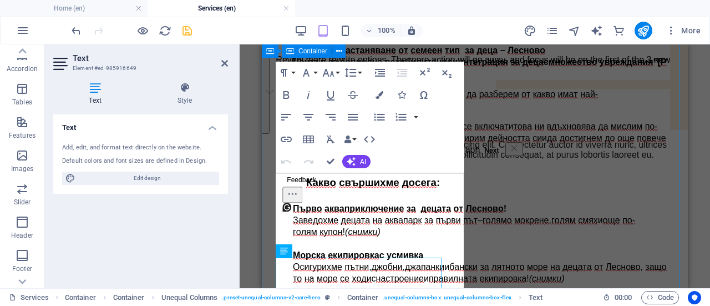
scroll to position [127, 0]
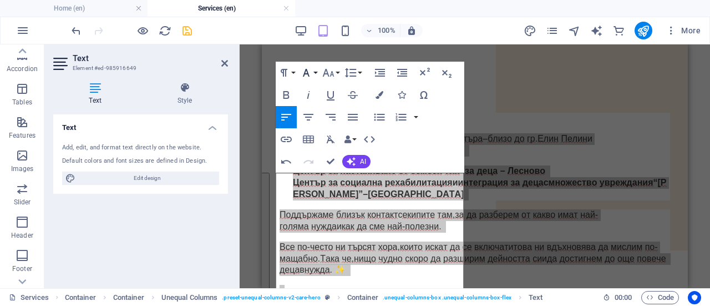
click at [314, 75] on button "Font Family" at bounding box center [308, 73] width 21 height 22
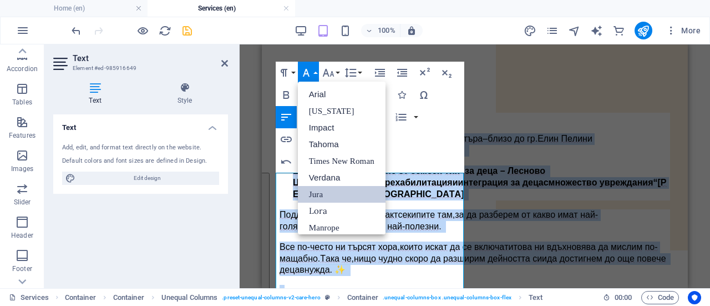
click at [355, 189] on link "Jura" at bounding box center [342, 194] width 88 height 17
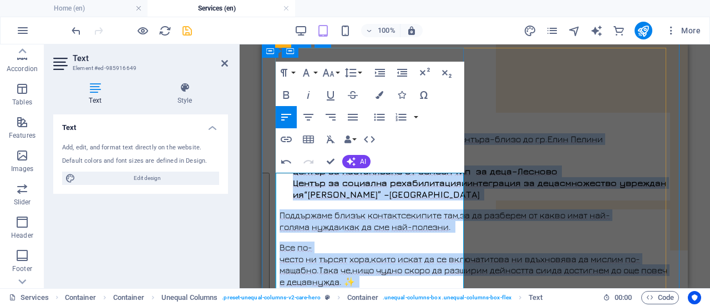
click at [365, 177] on li "Център за настаняване от семеен тип за деца – Лесново" at bounding box center [481, 171] width 377 height 12
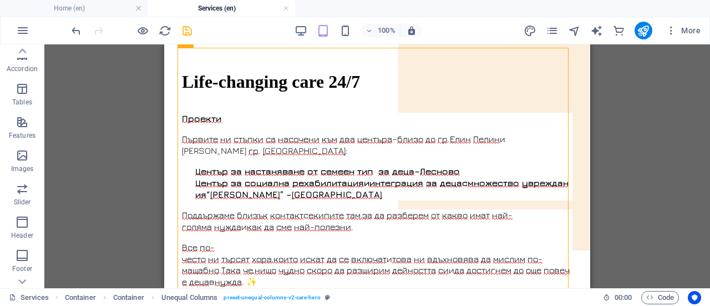
click at [140, 201] on div "Drag here to replace the existing content. Press “Ctrl” if you want to create a…" at bounding box center [377, 166] width 666 height 244
click at [188, 27] on icon "save" at bounding box center [187, 30] width 13 height 13
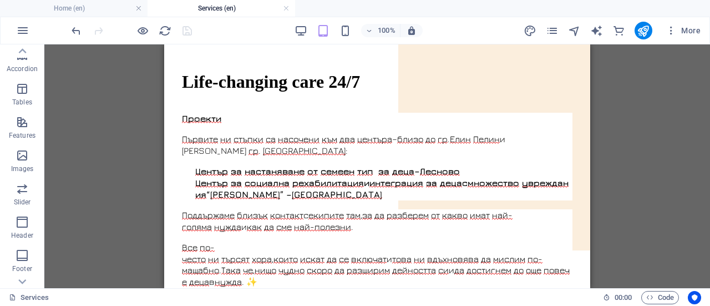
click at [544, 29] on div "More" at bounding box center [614, 31] width 181 height 18
click at [553, 32] on icon "pages" at bounding box center [552, 30] width 13 height 13
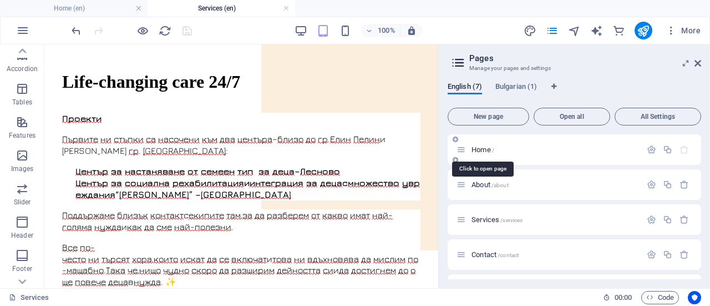
click at [479, 151] on span "Home /" at bounding box center [483, 149] width 23 height 8
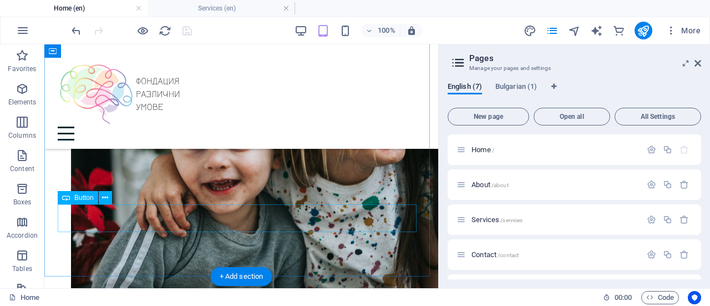
scroll to position [721, 0]
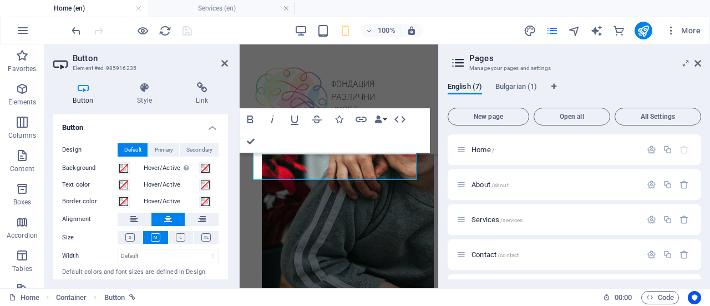
scroll to position [1136, 0]
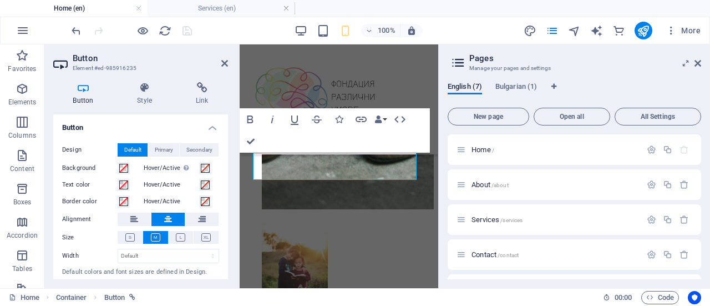
click at [586, 75] on div "English (7) Bulgarian (1) New page Open all All Settings Home / About /about Se…" at bounding box center [574, 180] width 271 height 215
drag, startPoint x: 485, startPoint y: 27, endPoint x: 495, endPoint y: 29, distance: 10.2
click at [485, 26] on div "100% More" at bounding box center [387, 31] width 636 height 18
drag, startPoint x: 703, startPoint y: 65, endPoint x: 695, endPoint y: 63, distance: 7.5
click at [703, 65] on aside "Pages Manage your pages and settings English (7) Bulgarian (1) New page Open al…" at bounding box center [574, 166] width 272 height 244
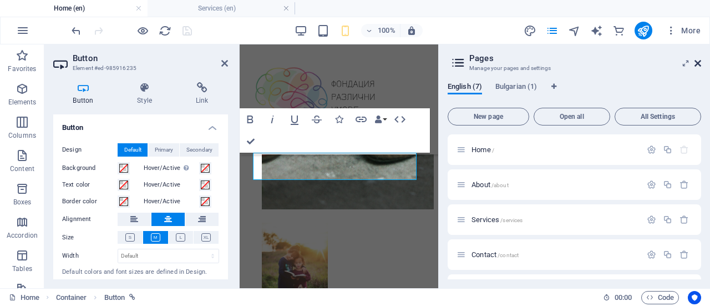
click at [695, 62] on icon at bounding box center [698, 63] width 7 height 9
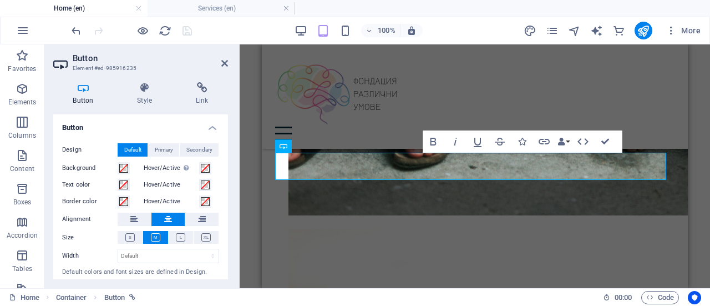
scroll to position [727, 0]
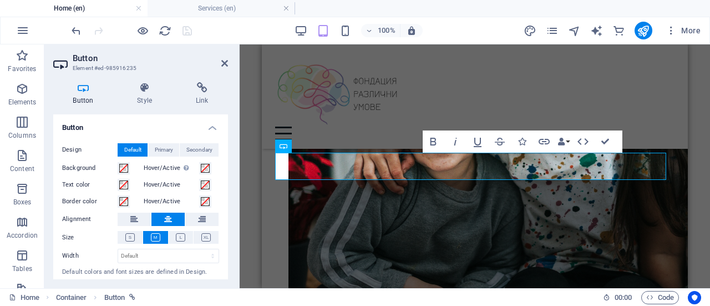
click at [199, 55] on h2 "Button" at bounding box center [150, 58] width 155 height 10
click at [222, 61] on icon at bounding box center [224, 63] width 7 height 9
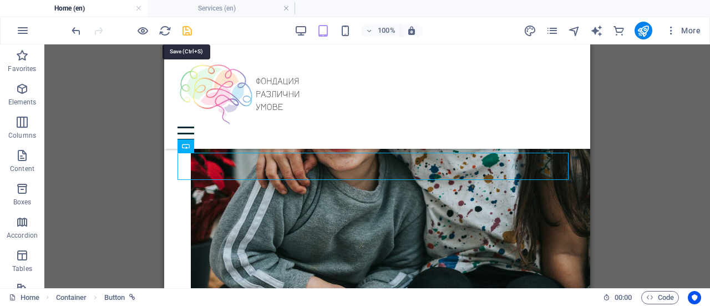
click at [183, 29] on icon "save" at bounding box center [187, 30] width 13 height 13
checkbox input "false"
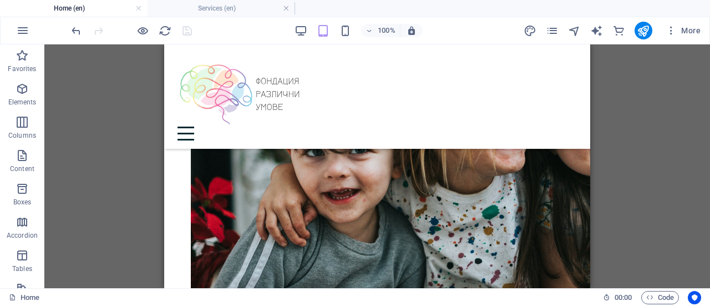
scroll to position [672, 0]
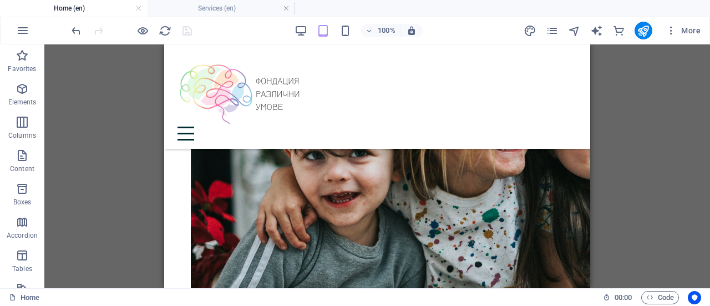
click at [89, 130] on div "Container H1 Container Container Container Container Unequal Columns Container …" at bounding box center [377, 166] width 666 height 244
click at [642, 31] on icon "publish" at bounding box center [643, 30] width 13 height 13
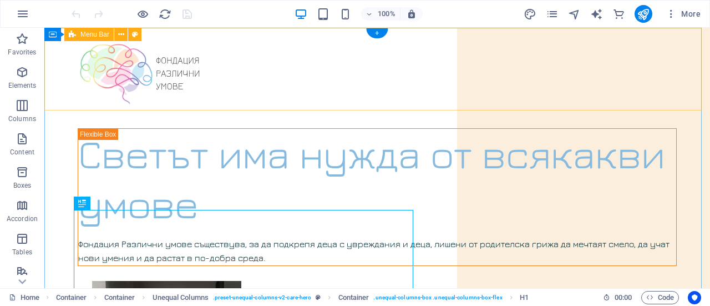
click at [539, 55] on div "Menu" at bounding box center [377, 69] width 666 height 83
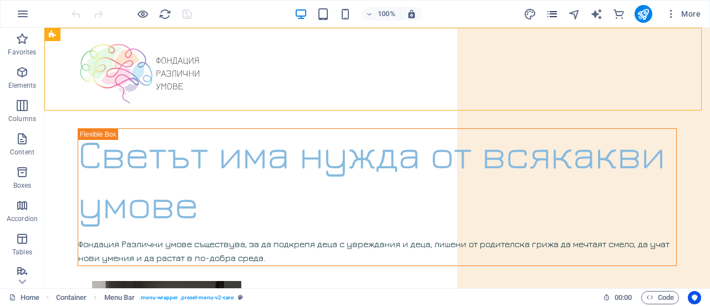
click at [553, 16] on icon "pages" at bounding box center [552, 14] width 13 height 13
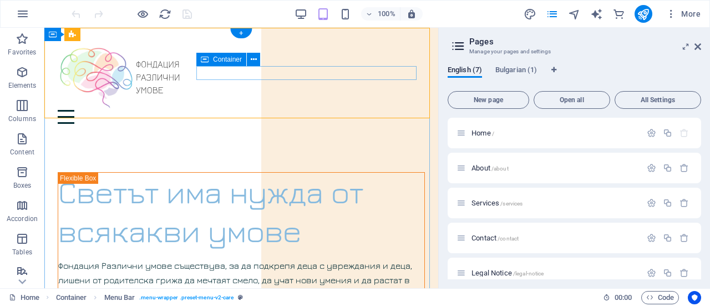
click at [402, 110] on div "Menu" at bounding box center [241, 117] width 367 height 14
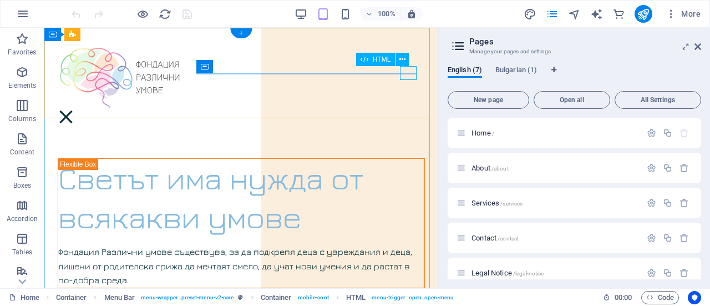
click at [74, 110] on div "Menu" at bounding box center [66, 117] width 17 height 14
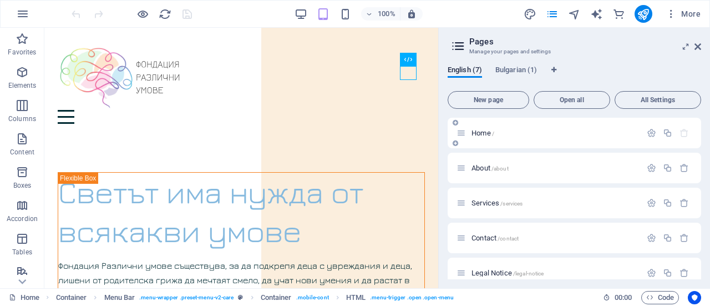
click at [493, 140] on div "Home /" at bounding box center [575, 133] width 254 height 31
click at [482, 136] on span "Home /" at bounding box center [483, 133] width 23 height 8
click at [480, 167] on span "About /about" at bounding box center [490, 168] width 37 height 8
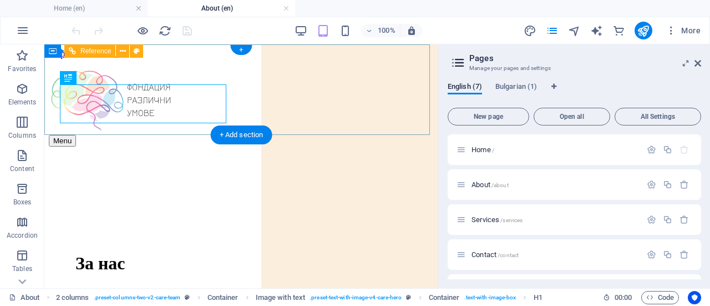
click at [409, 135] on div "Menu" at bounding box center [241, 141] width 385 height 12
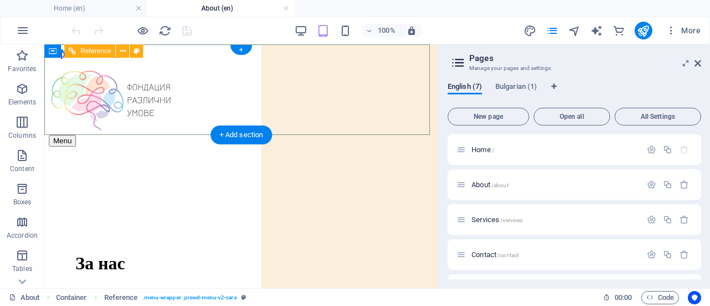
click at [357, 85] on div "Menu" at bounding box center [241, 103] width 385 height 88
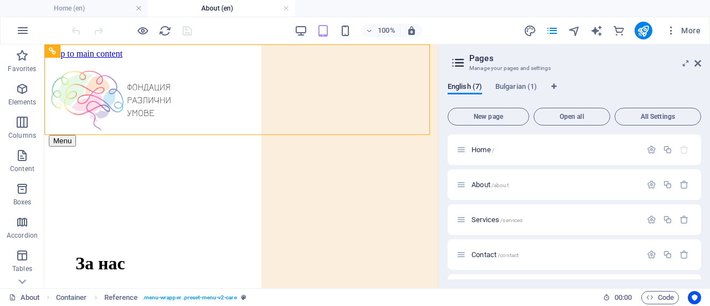
click at [453, 29] on div "100% More" at bounding box center [387, 31] width 636 height 18
click at [287, 7] on link at bounding box center [286, 8] width 7 height 11
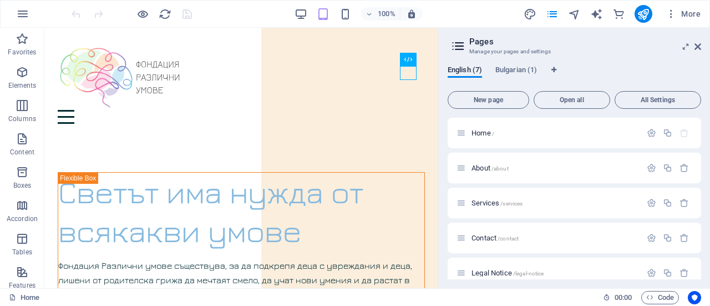
click at [294, 14] on div "100% More" at bounding box center [387, 14] width 636 height 18
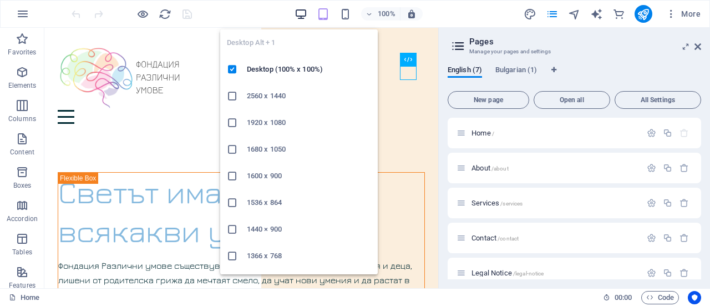
click at [300, 15] on icon "button" at bounding box center [301, 14] width 13 height 13
click at [266, 97] on h6 "2560 x 1440" at bounding box center [309, 95] width 124 height 13
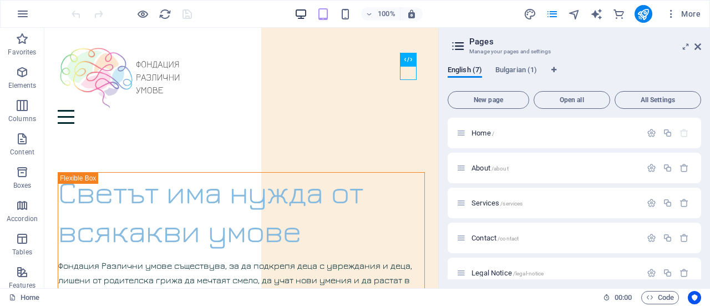
click at [300, 12] on icon "button" at bounding box center [301, 14] width 13 height 13
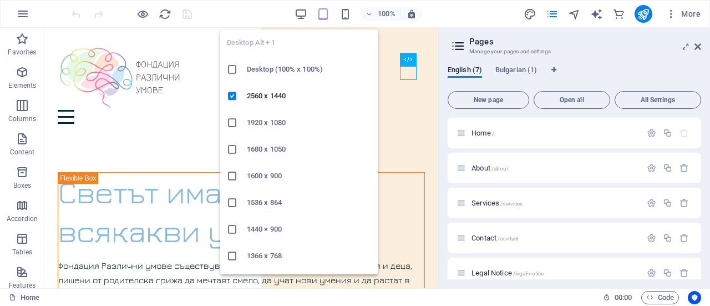
click at [270, 78] on li "Desktop (100% x 100%)" at bounding box center [299, 69] width 158 height 27
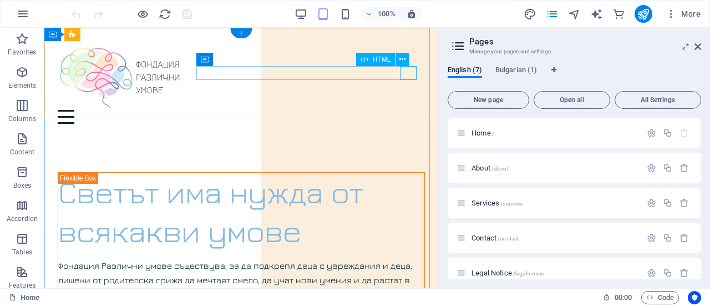
click at [408, 110] on div "Menu" at bounding box center [241, 117] width 367 height 14
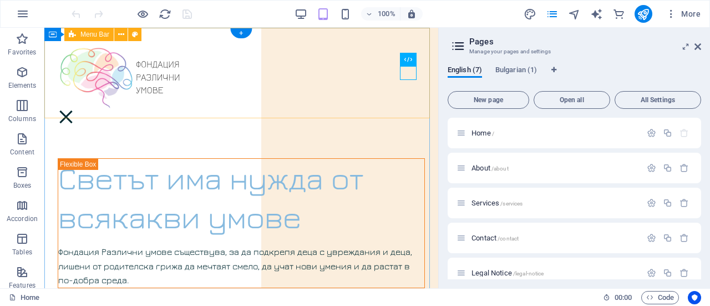
click at [226, 68] on div "Menu" at bounding box center [241, 73] width 394 height 90
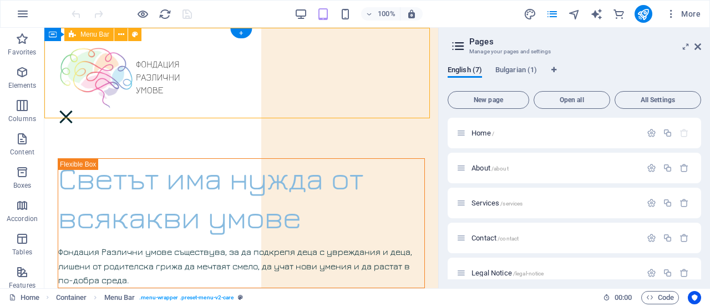
click at [315, 80] on div "Menu" at bounding box center [241, 73] width 394 height 90
click at [672, 19] on button "More" at bounding box center [684, 14] width 44 height 18
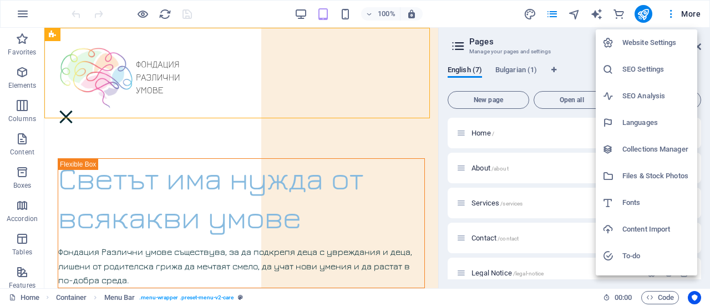
click at [573, 41] on div at bounding box center [355, 153] width 710 height 306
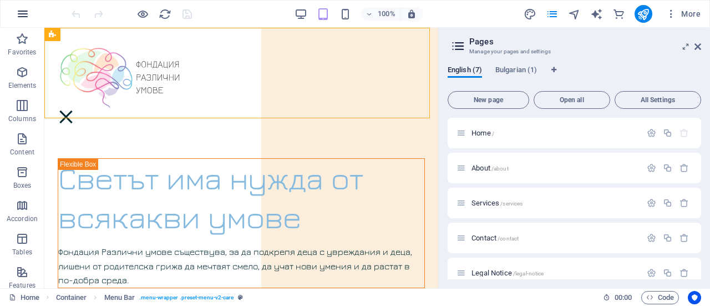
click at [22, 15] on icon "button" at bounding box center [22, 13] width 13 height 13
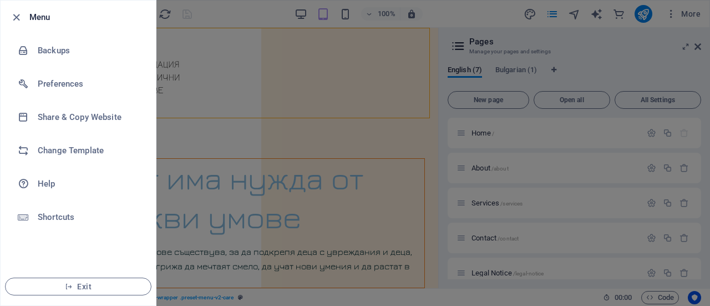
click at [220, 11] on div at bounding box center [355, 153] width 710 height 306
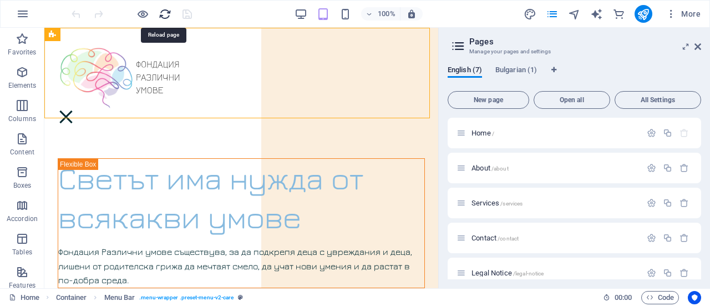
click at [163, 14] on icon "reload" at bounding box center [165, 14] width 13 height 13
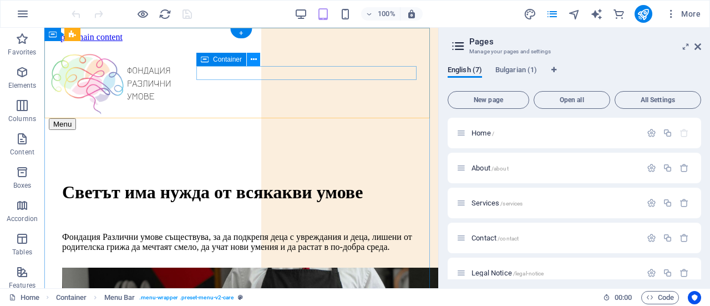
click at [251, 62] on icon at bounding box center [254, 60] width 6 height 12
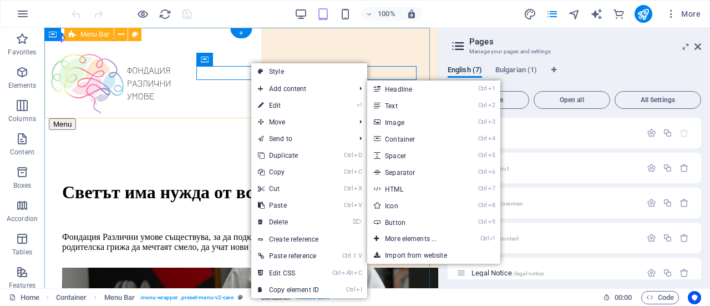
click at [284, 42] on div "Menu" at bounding box center [241, 86] width 385 height 88
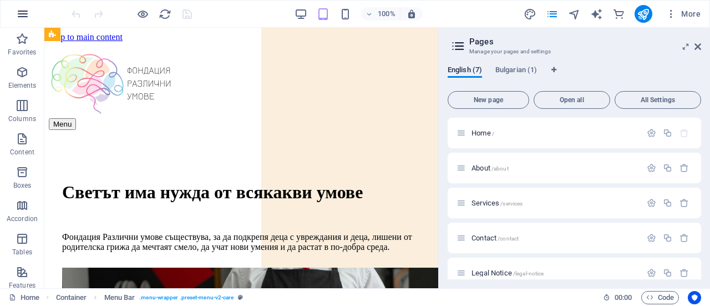
click at [22, 14] on icon "button" at bounding box center [22, 13] width 13 height 13
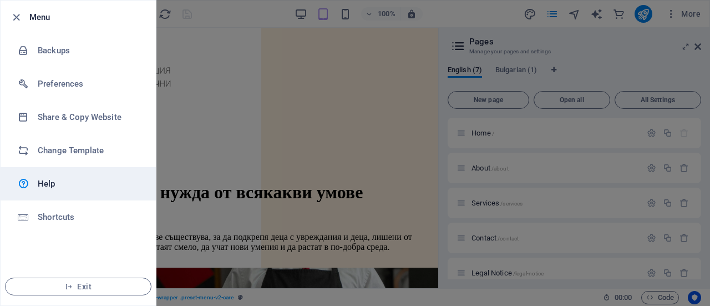
click at [51, 184] on h6 "Help" at bounding box center [89, 183] width 103 height 13
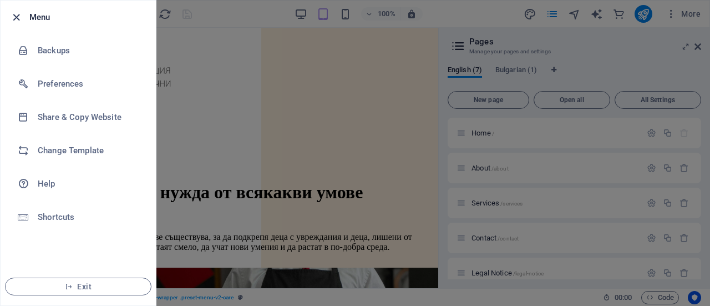
click at [11, 15] on icon "button" at bounding box center [16, 17] width 13 height 13
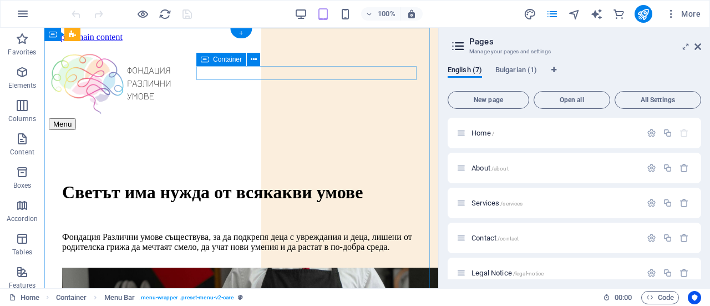
drag, startPoint x: 534, startPoint y: 161, endPoint x: 283, endPoint y: 66, distance: 268.2
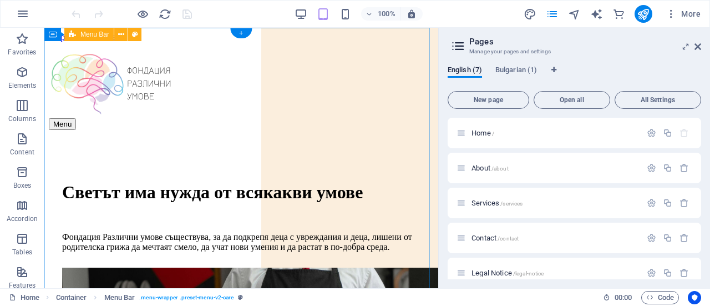
drag, startPoint x: 527, startPoint y: 196, endPoint x: 275, endPoint y: 94, distance: 271.9
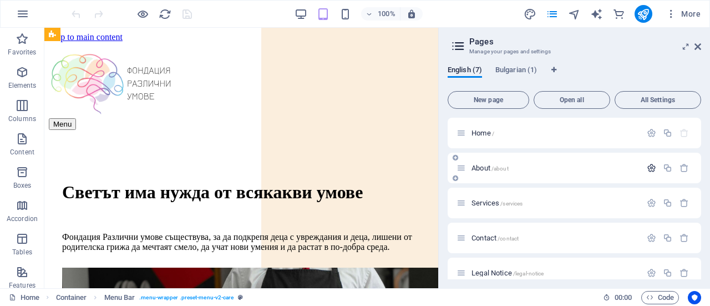
click at [653, 170] on icon "button" at bounding box center [651, 167] width 9 height 9
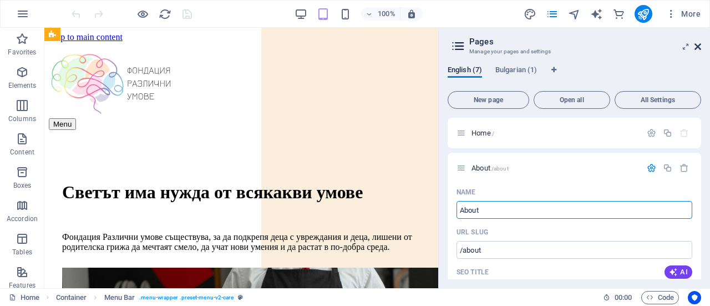
click at [698, 48] on icon at bounding box center [698, 46] width 7 height 9
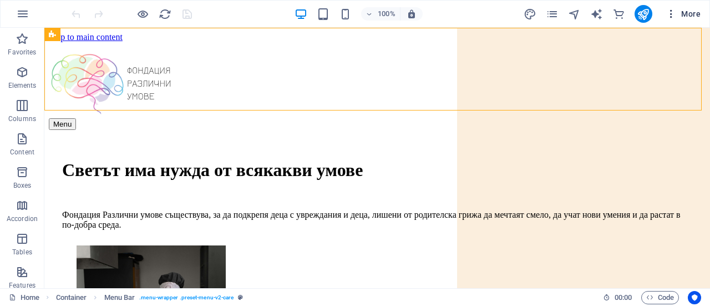
click at [685, 15] on span "More" at bounding box center [683, 13] width 35 height 11
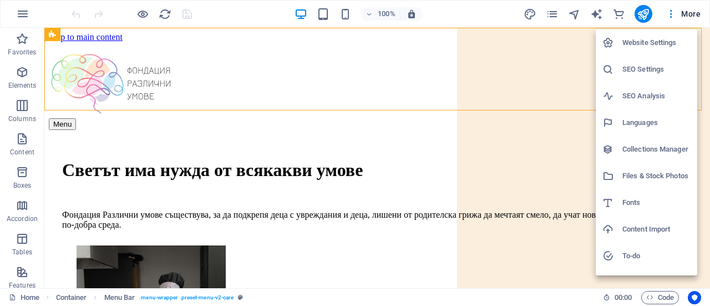
click at [647, 65] on h6 "SEO Settings" at bounding box center [657, 69] width 68 height 13
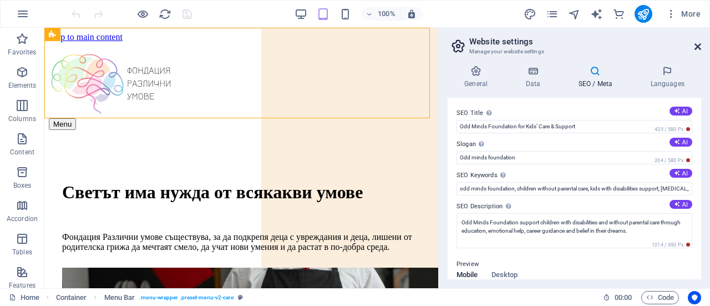
click at [700, 46] on icon at bounding box center [698, 46] width 7 height 9
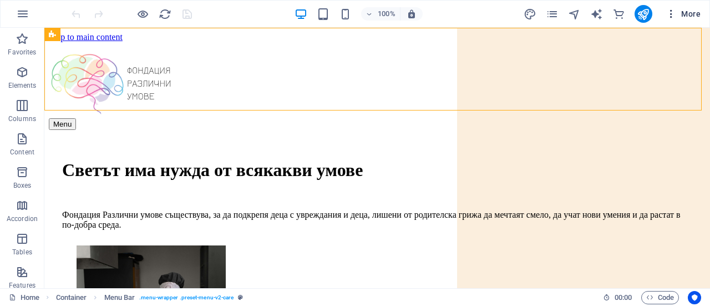
click at [686, 14] on span "More" at bounding box center [683, 13] width 35 height 11
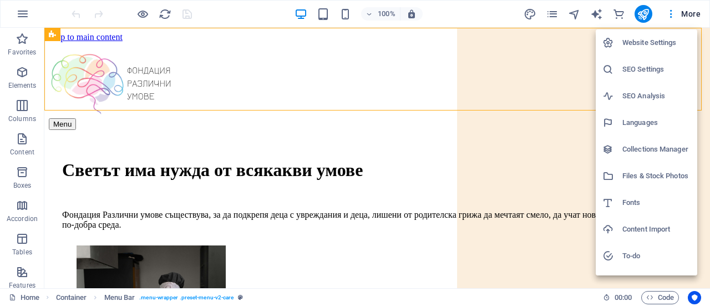
click at [637, 47] on h6 "Website Settings" at bounding box center [657, 42] width 68 height 13
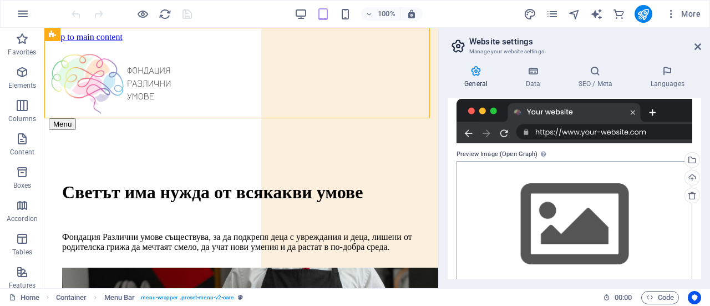
scroll to position [222, 0]
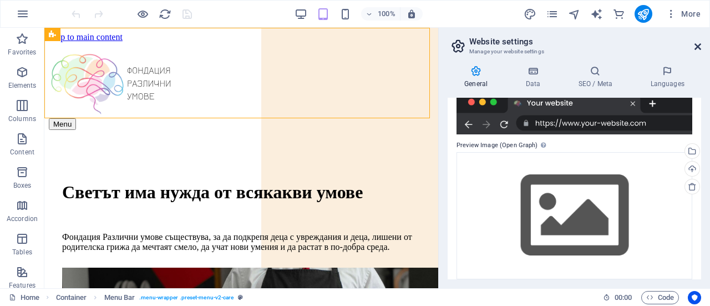
click at [700, 46] on icon at bounding box center [698, 46] width 7 height 9
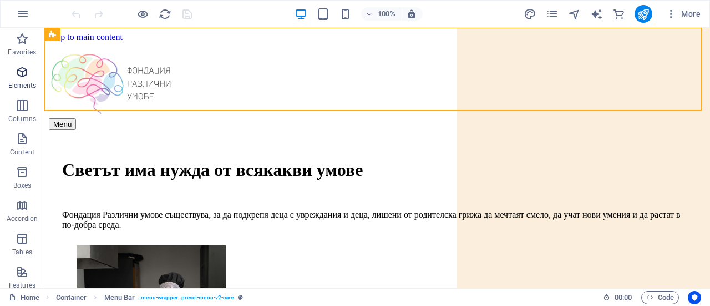
click at [22, 73] on icon "button" at bounding box center [22, 71] width 13 height 13
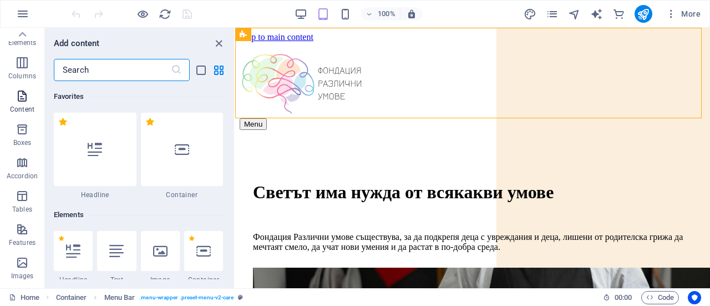
scroll to position [0, 0]
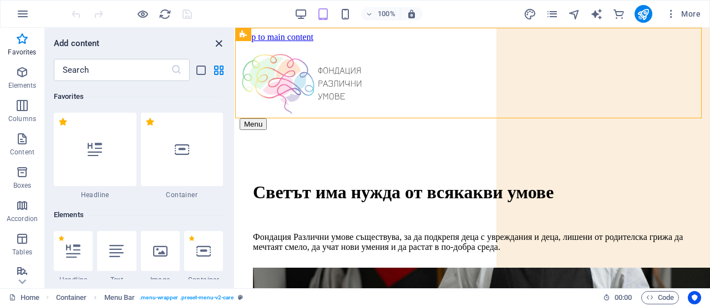
click at [220, 43] on icon "close panel" at bounding box center [219, 43] width 13 height 13
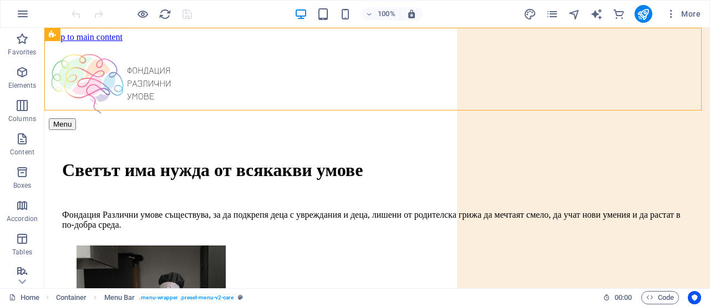
click at [541, 9] on div "More" at bounding box center [614, 14] width 181 height 18
click at [549, 16] on icon "pages" at bounding box center [552, 14] width 13 height 13
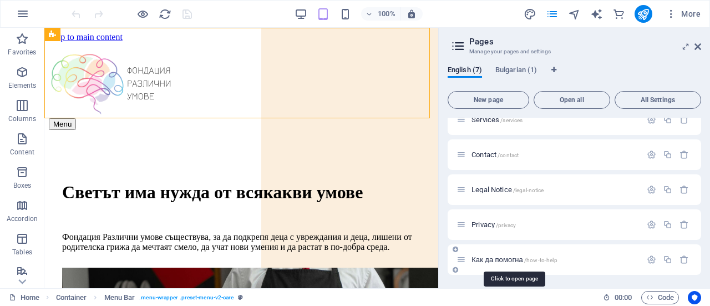
click at [512, 258] on span "Как да помогна /how-to-help" at bounding box center [515, 259] width 86 height 8
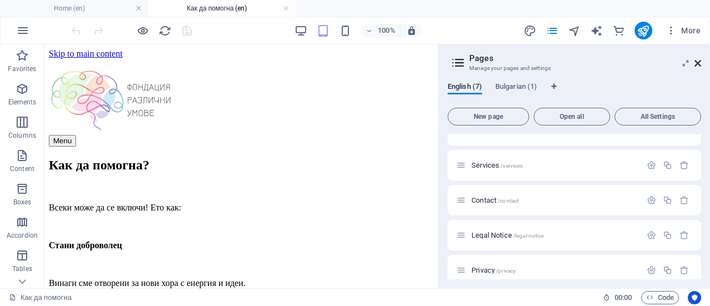
click at [700, 64] on icon at bounding box center [698, 63] width 7 height 9
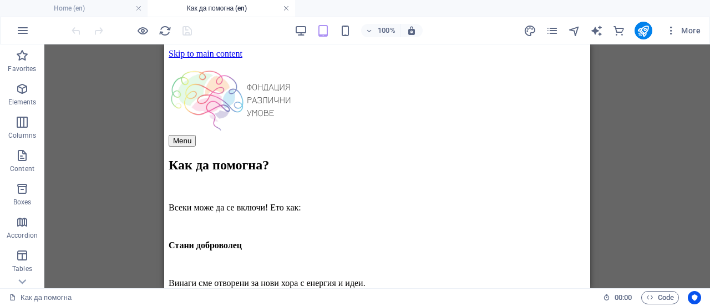
click at [287, 11] on link at bounding box center [286, 8] width 7 height 11
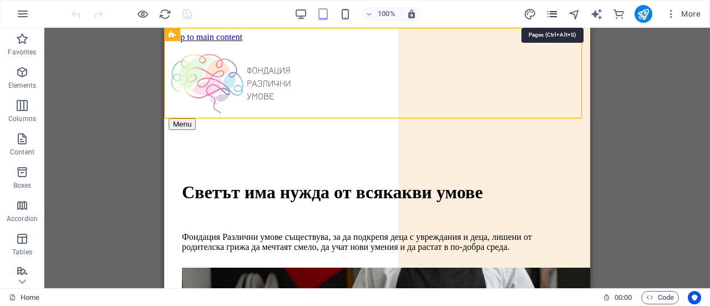
click at [553, 16] on icon "pages" at bounding box center [552, 14] width 13 height 13
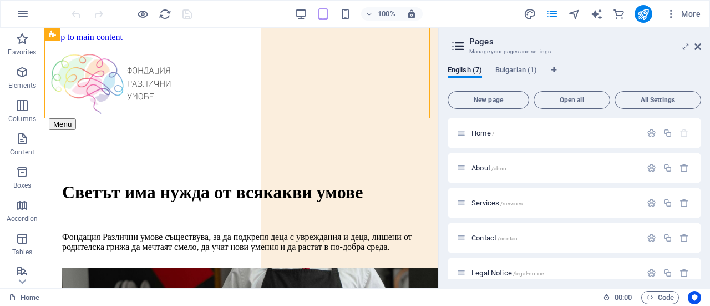
click at [627, 55] on h3 "Manage your pages and settings" at bounding box center [575, 52] width 210 height 10
click at [575, 14] on icon "navigator" at bounding box center [574, 14] width 13 height 13
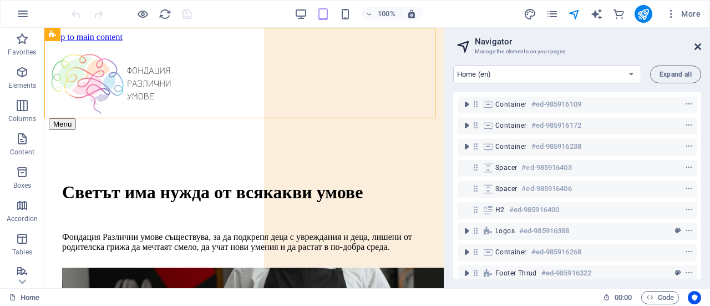
click at [696, 47] on icon at bounding box center [698, 46] width 7 height 9
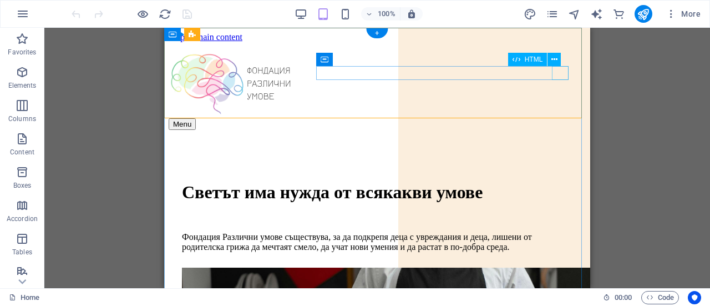
click at [559, 118] on div "Menu" at bounding box center [377, 124] width 417 height 12
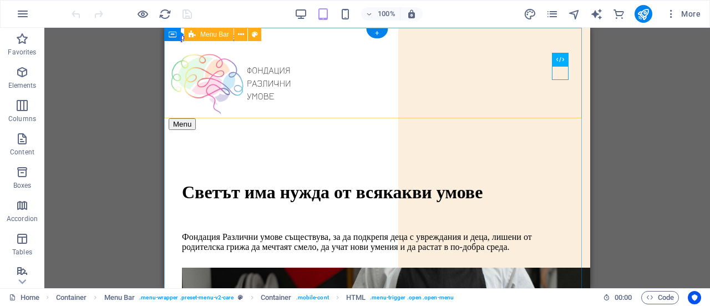
click at [466, 114] on div "Menu" at bounding box center [377, 86] width 417 height 88
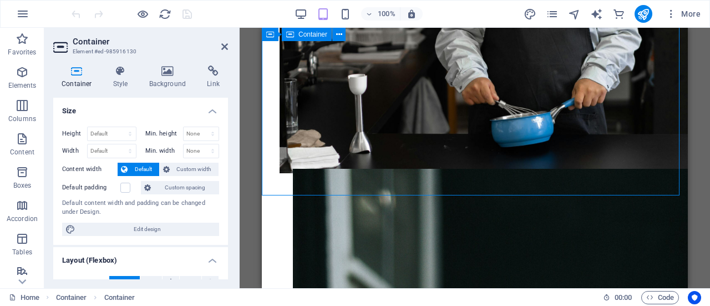
scroll to position [222, 0]
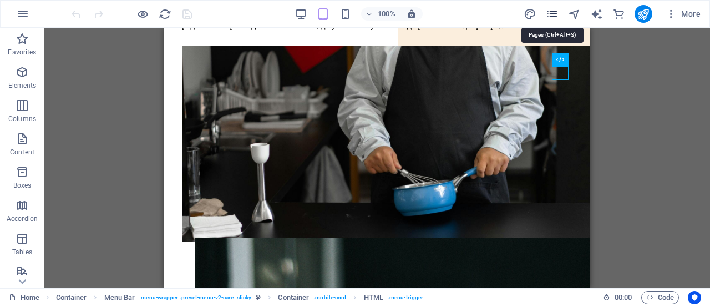
click at [556, 17] on icon "pages" at bounding box center [552, 14] width 13 height 13
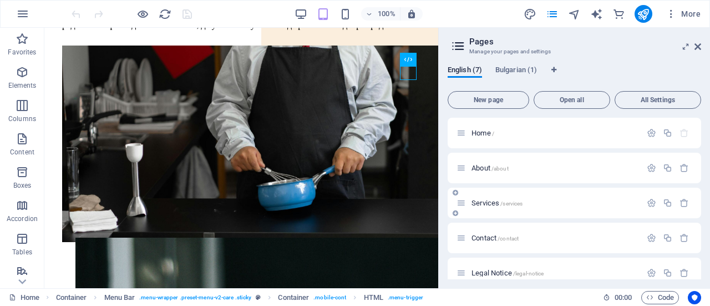
click at [491, 196] on div "Services /services" at bounding box center [549, 202] width 185 height 13
click at [491, 202] on span "Services /services" at bounding box center [497, 203] width 51 height 8
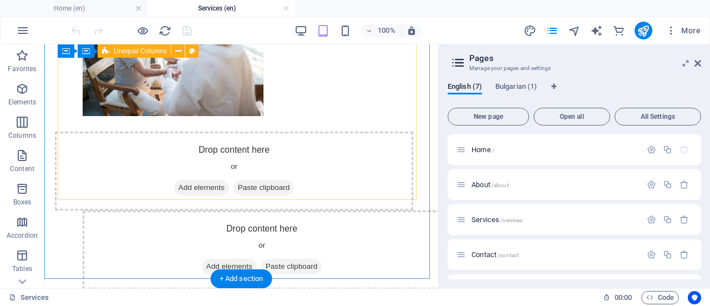
scroll to position [800, 0]
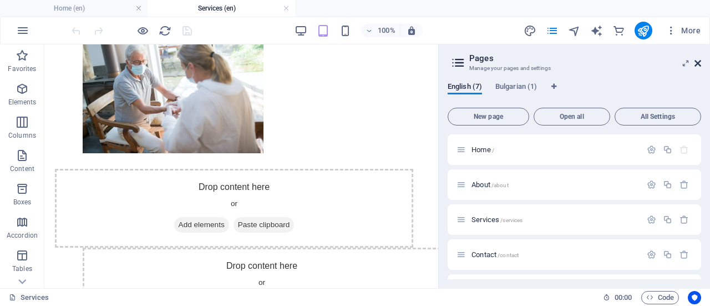
click at [698, 64] on icon at bounding box center [698, 63] width 7 height 9
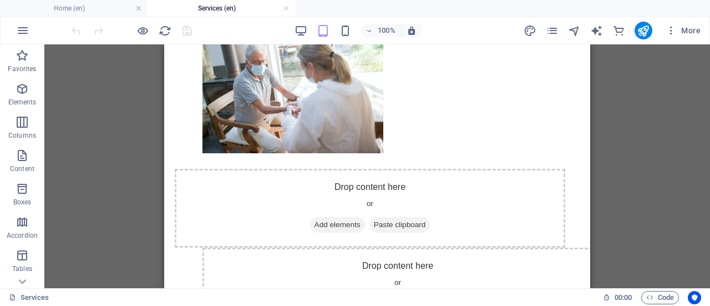
scroll to position [777, 0]
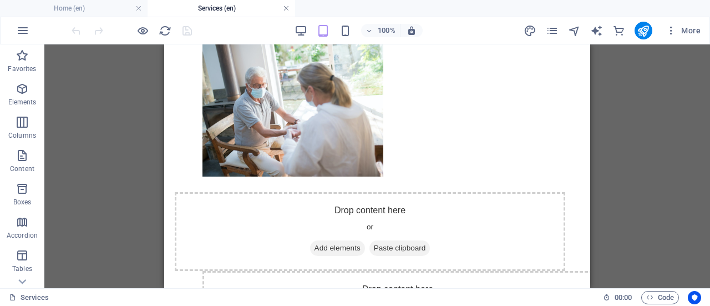
click at [287, 8] on link at bounding box center [286, 8] width 7 height 11
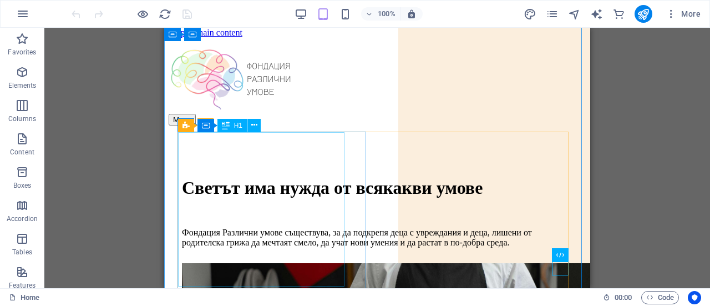
scroll to position [0, 0]
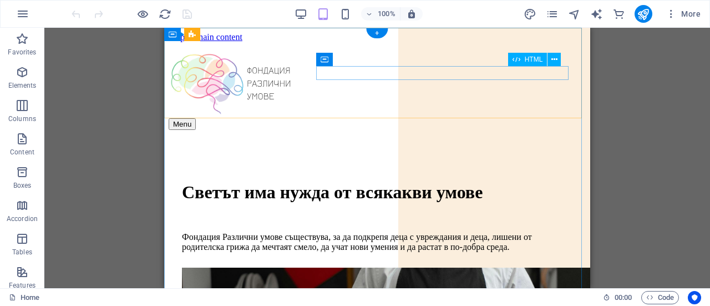
click at [558, 118] on div "Menu" at bounding box center [377, 124] width 417 height 12
click at [556, 58] on icon at bounding box center [555, 60] width 6 height 12
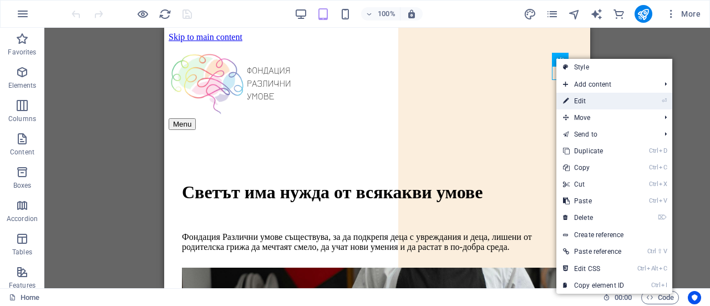
drag, startPoint x: 587, startPoint y: 97, endPoint x: 317, endPoint y: 72, distance: 270.8
click at [587, 97] on link "⏎ Edit" at bounding box center [594, 101] width 74 height 17
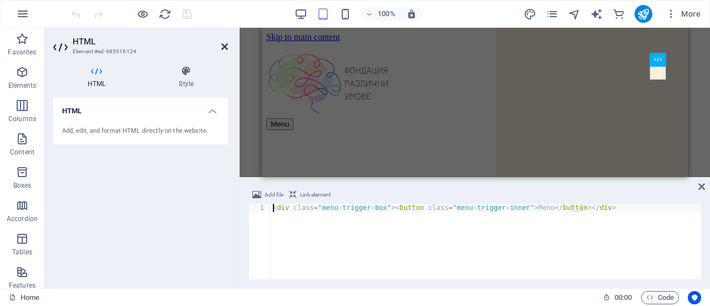
click at [224, 45] on icon at bounding box center [224, 46] width 7 height 9
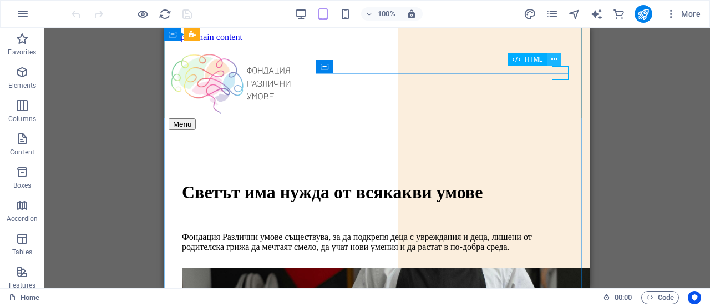
click at [554, 59] on icon at bounding box center [555, 60] width 6 height 12
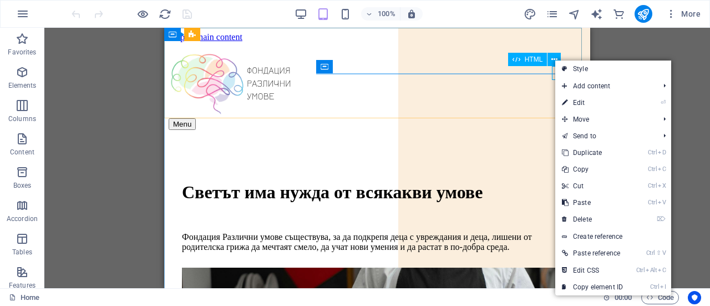
click at [529, 59] on span "HTML" at bounding box center [534, 59] width 18 height 7
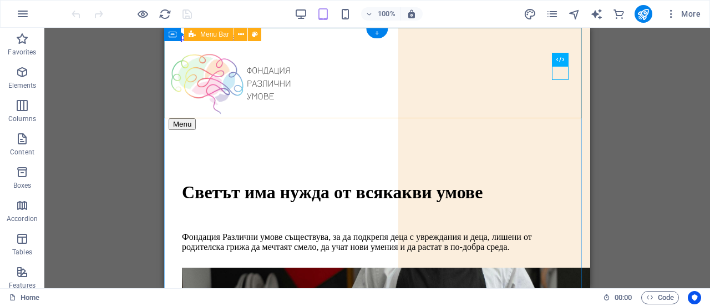
click at [522, 70] on div "Menu" at bounding box center [377, 86] width 417 height 88
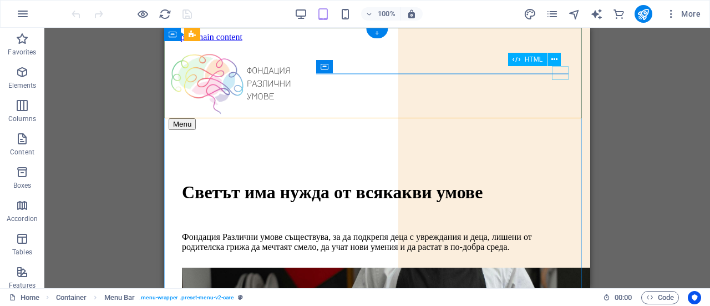
click at [561, 118] on div "Menu" at bounding box center [377, 124] width 417 height 12
click at [564, 118] on div "Menu" at bounding box center [377, 124] width 417 height 12
click at [552, 60] on icon at bounding box center [555, 60] width 6 height 12
click at [554, 58] on icon at bounding box center [555, 60] width 6 height 12
click at [562, 118] on div "Menu" at bounding box center [377, 124] width 417 height 12
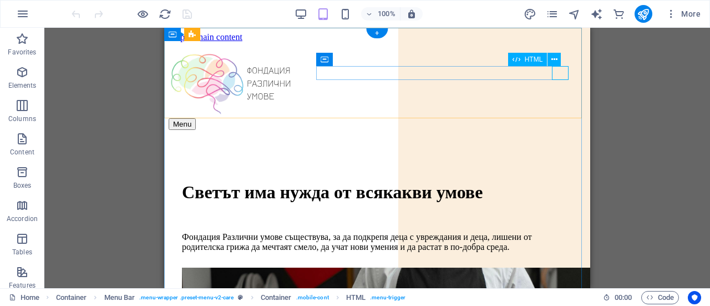
click at [562, 118] on div "Menu" at bounding box center [377, 124] width 417 height 12
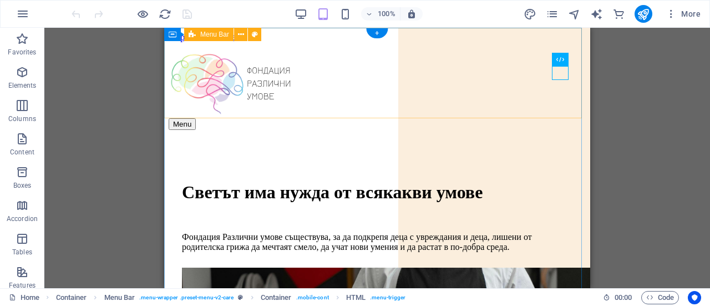
click at [325, 70] on div "Menu" at bounding box center [377, 86] width 417 height 88
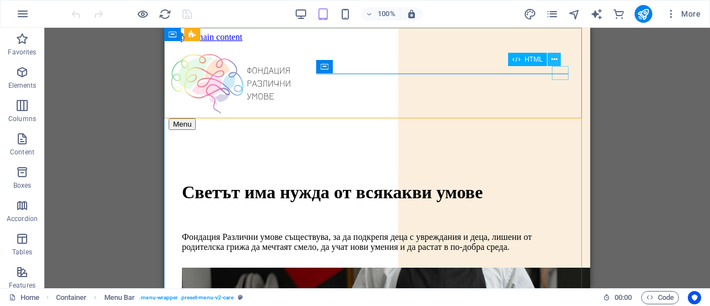
click at [557, 59] on icon at bounding box center [555, 60] width 6 height 12
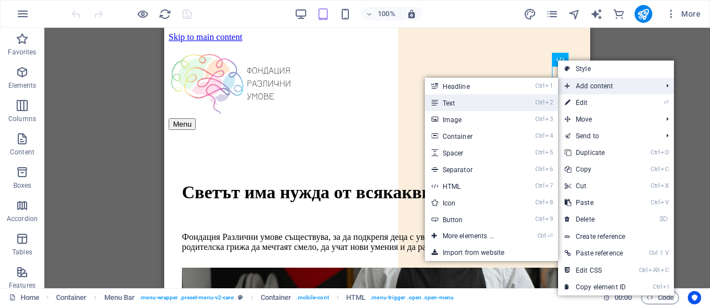
click at [517, 106] on li "Ctrl 2 Text" at bounding box center [491, 102] width 133 height 17
click at [478, 99] on link "Ctrl 2 Text" at bounding box center [471, 102] width 92 height 17
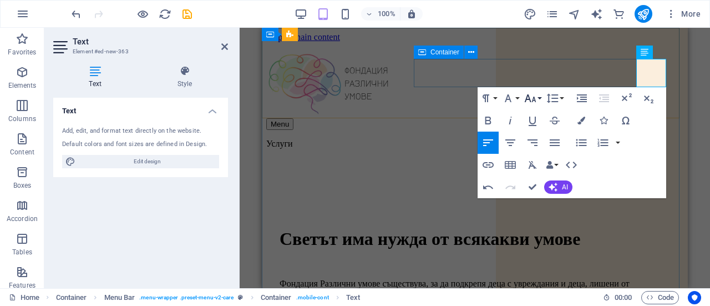
click at [534, 88] on button "Font Size" at bounding box center [532, 98] width 21 height 22
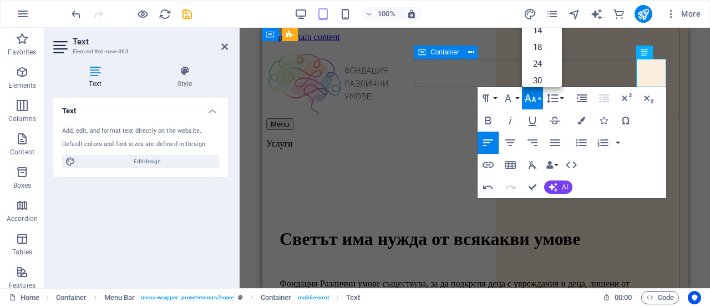
click at [610, 118] on div "Menu ​Услуги" at bounding box center [474, 147] width 417 height 58
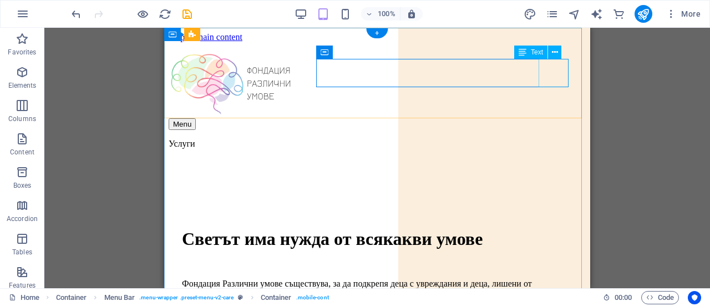
click at [545, 139] on div "Услуги" at bounding box center [377, 153] width 417 height 29
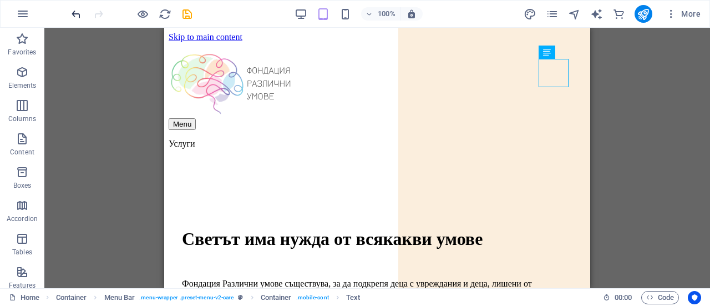
click at [77, 12] on icon "undo" at bounding box center [76, 14] width 13 height 13
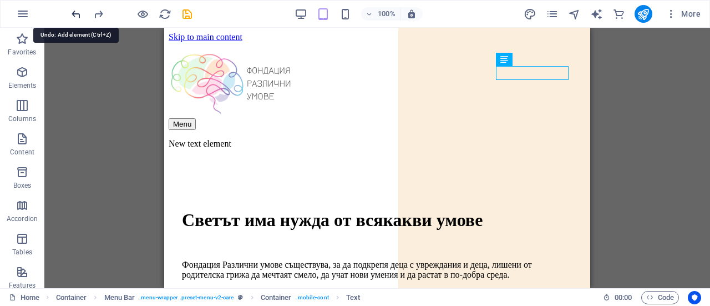
click at [77, 13] on icon "undo" at bounding box center [76, 14] width 13 height 13
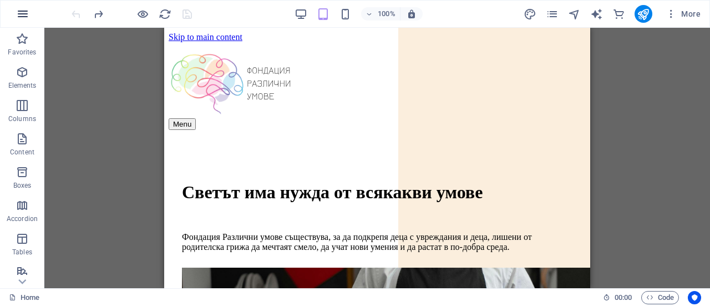
click at [21, 12] on icon "button" at bounding box center [22, 13] width 13 height 13
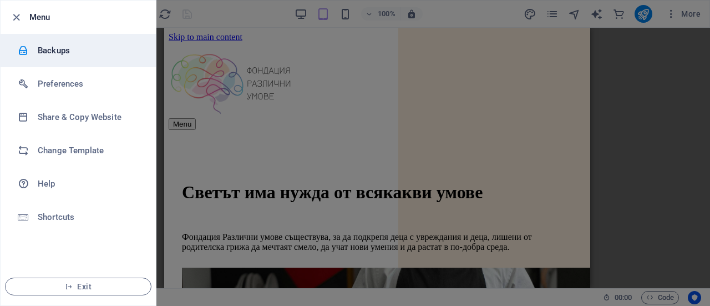
click at [66, 54] on h6 "Backups" at bounding box center [89, 50] width 103 height 13
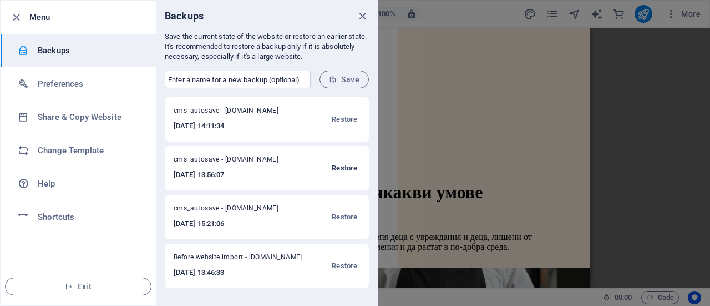
click at [337, 169] on span "Restore" at bounding box center [345, 167] width 26 height 13
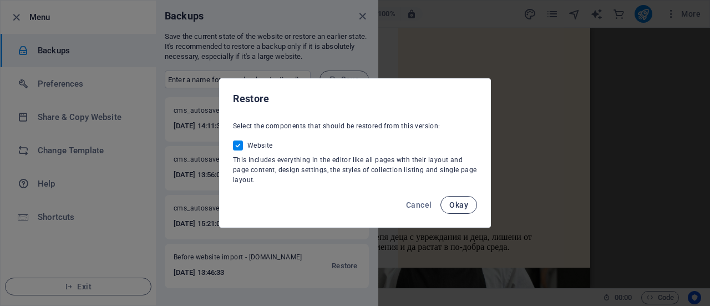
click at [463, 209] on span "Okay" at bounding box center [459, 204] width 19 height 9
checkbox input "false"
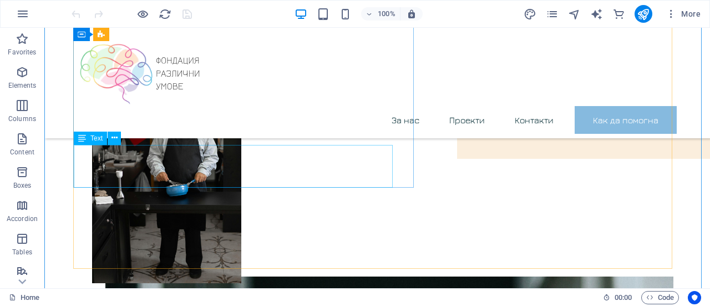
scroll to position [222, 0]
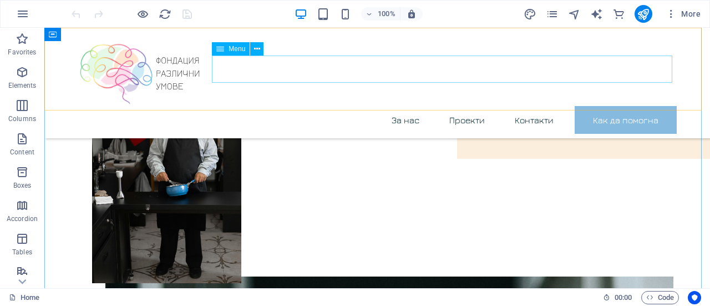
click at [615, 106] on nav "За нас Проекти Контакти Как да помогна" at bounding box center [377, 120] width 599 height 28
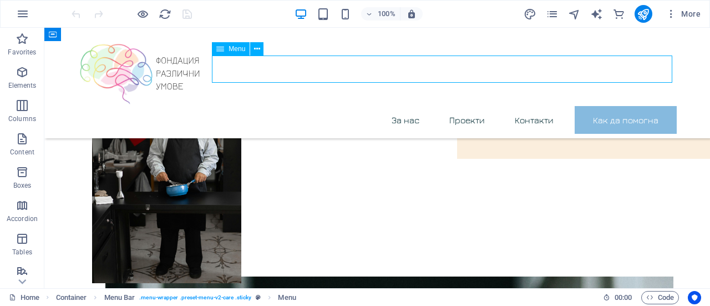
click at [460, 106] on nav "За нас Проекти Контакти Как да помогна" at bounding box center [377, 120] width 599 height 28
click at [457, 106] on nav "За нас Проекти Контакти Как да помогна" at bounding box center [377, 120] width 599 height 28
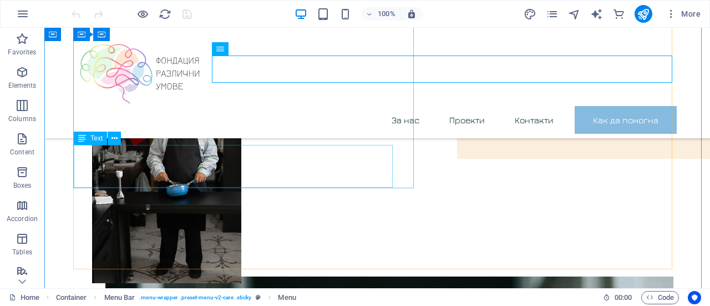
scroll to position [0, 0]
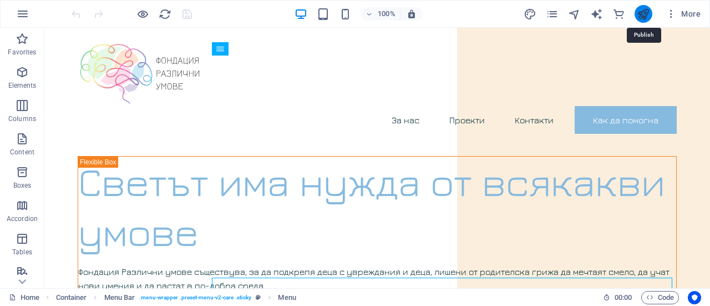
click at [643, 14] on icon "publish" at bounding box center [643, 14] width 13 height 13
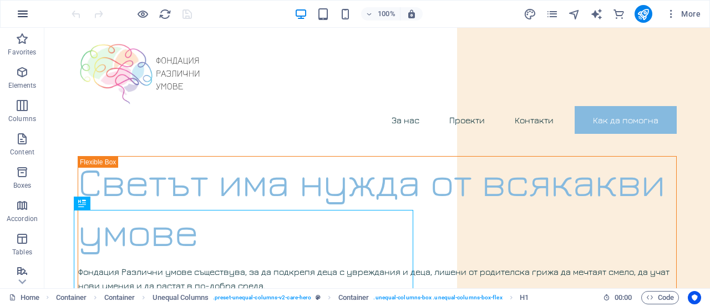
click at [23, 15] on icon "button" at bounding box center [22, 13] width 13 height 13
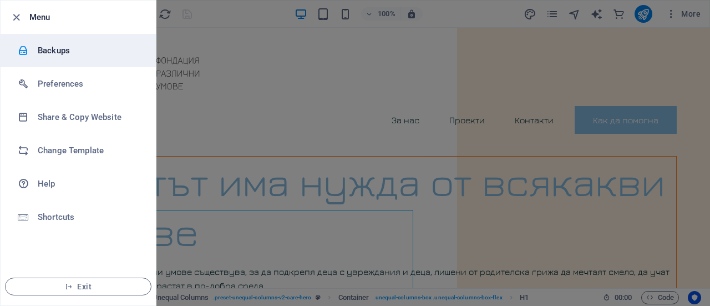
click at [67, 55] on h6 "Backups" at bounding box center [89, 50] width 103 height 13
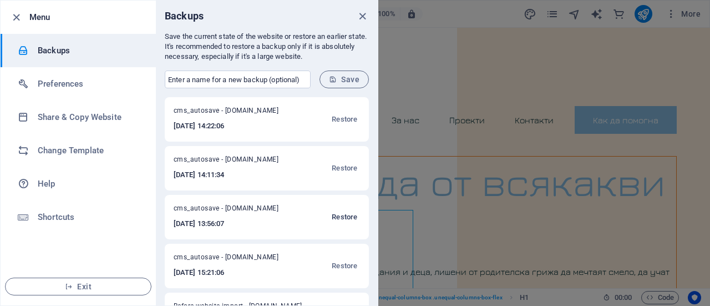
click at [344, 216] on span "Restore" at bounding box center [345, 216] width 26 height 13
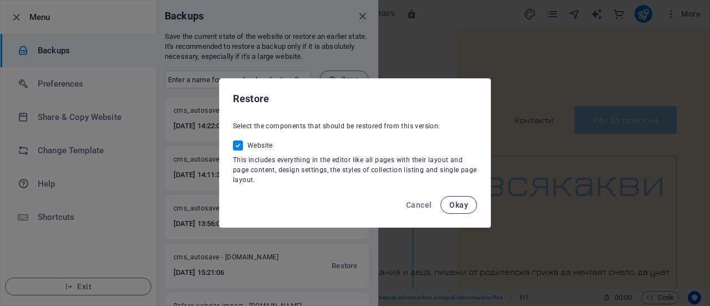
click at [448, 206] on button "Okay" at bounding box center [459, 205] width 37 height 18
checkbox input "false"
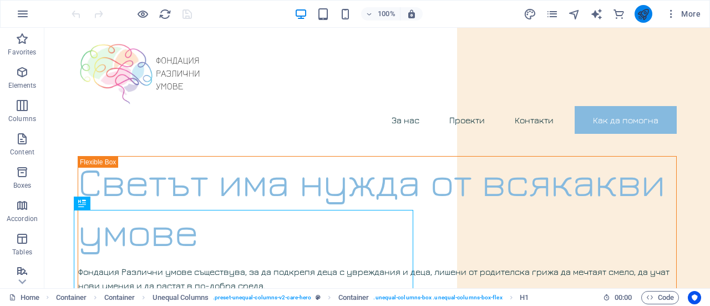
click at [644, 18] on icon "publish" at bounding box center [643, 14] width 13 height 13
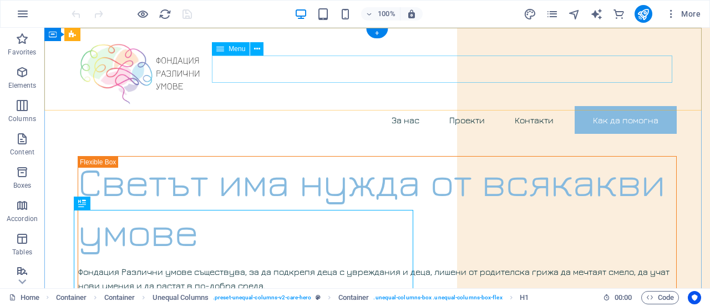
click at [468, 106] on nav "За нас Проекти Контакти Как да помогна" at bounding box center [377, 120] width 599 height 28
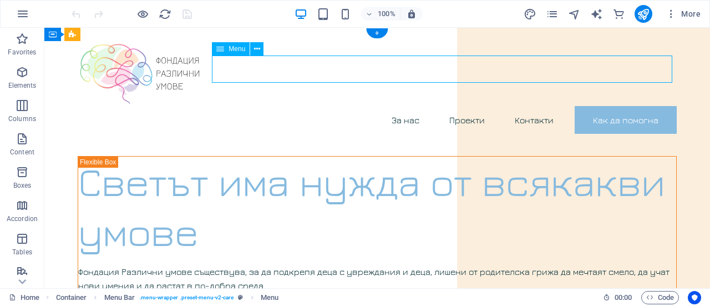
click at [402, 106] on nav "За нас Проекти Контакти Как да помогна" at bounding box center [377, 120] width 599 height 28
select select
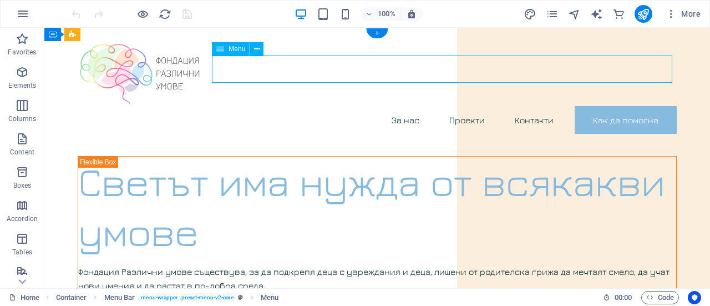
select select
select select "primary"
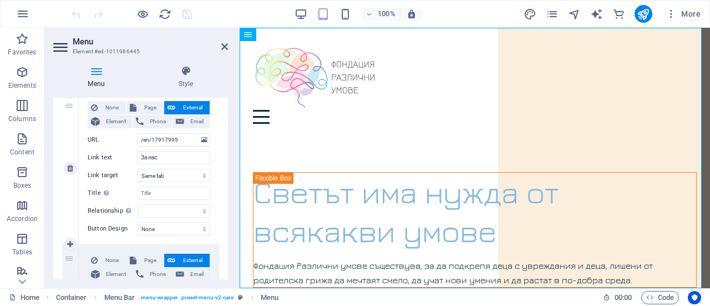
scroll to position [222, 0]
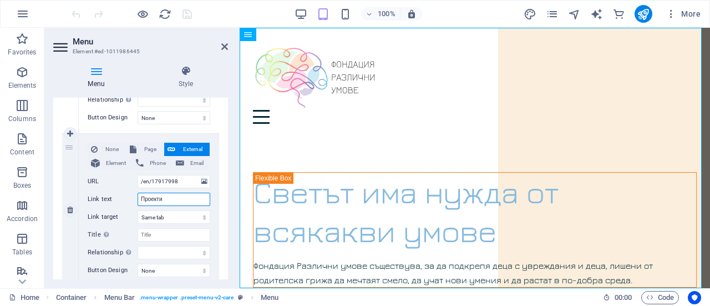
click at [146, 200] on input "Проекти" at bounding box center [174, 199] width 73 height 13
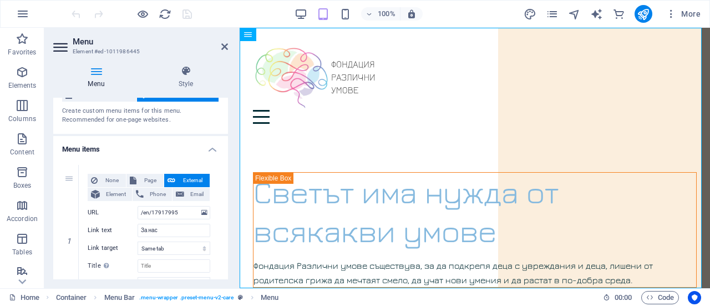
scroll to position [0, 0]
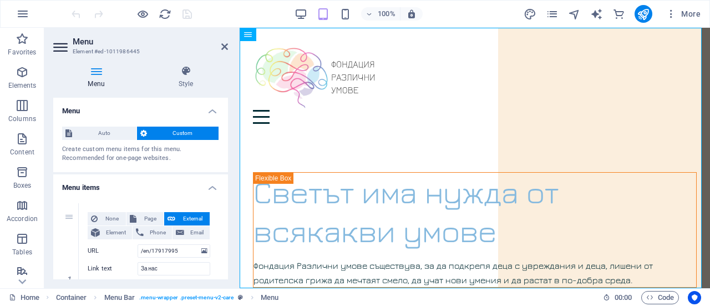
click at [225, 47] on icon at bounding box center [224, 46] width 7 height 9
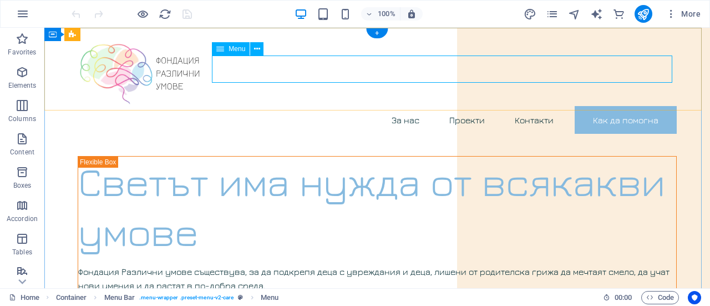
click at [403, 106] on nav "За нас Проекти Контакти Как да помогна" at bounding box center [377, 120] width 599 height 28
click at [259, 48] on icon at bounding box center [257, 49] width 6 height 12
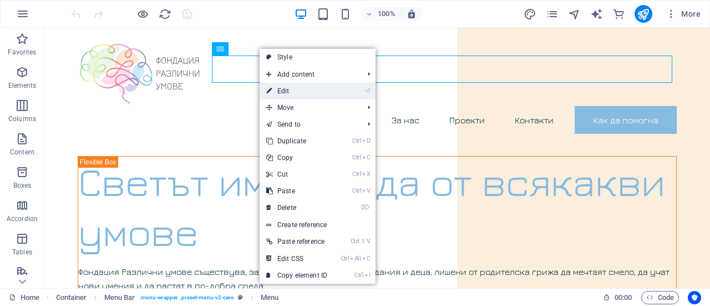
click at [287, 88] on link "⏎ Edit" at bounding box center [297, 91] width 74 height 17
select select
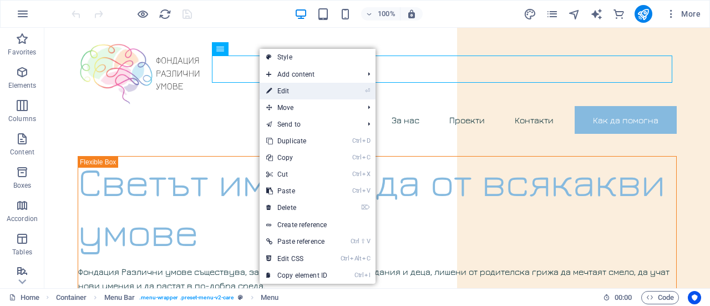
select select "primary"
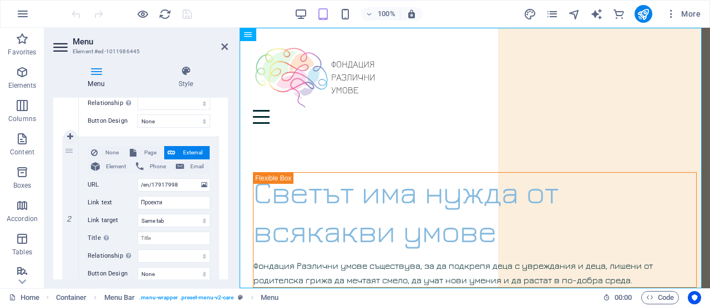
scroll to position [222, 0]
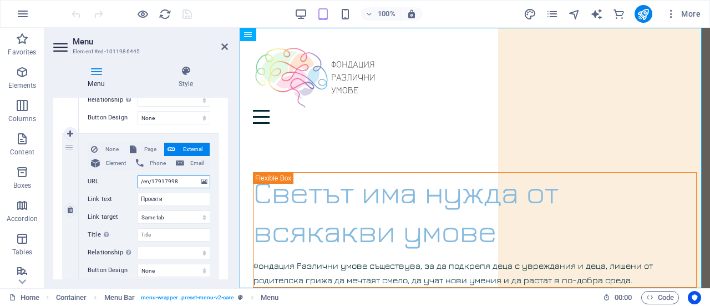
click at [184, 179] on input "/en/17917998" at bounding box center [174, 181] width 73 height 13
click at [148, 148] on span "Page" at bounding box center [150, 149] width 21 height 13
select select
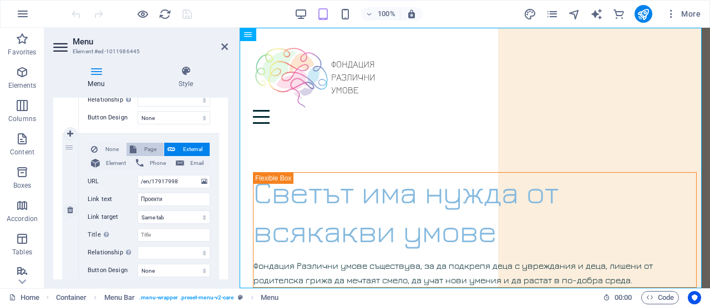
select select
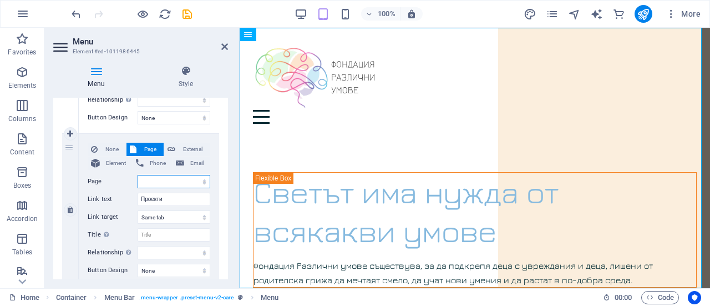
click at [184, 179] on select "Home About Services Contact Legal Notice Privacy Как да помогна Home" at bounding box center [174, 181] width 73 height 13
select select "2"
click at [138, 175] on select "Home About Services Contact Legal Notice Privacy Как да помогна Home" at bounding box center [174, 181] width 73 height 13
select select
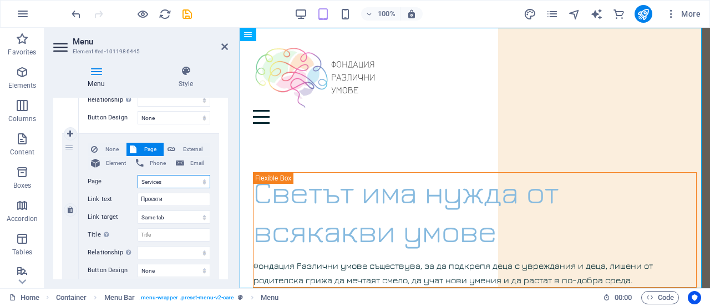
select select
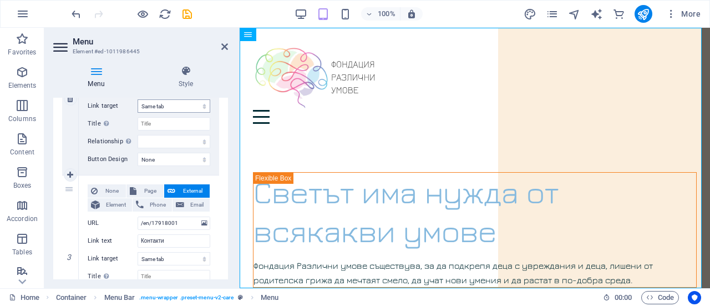
scroll to position [388, 0]
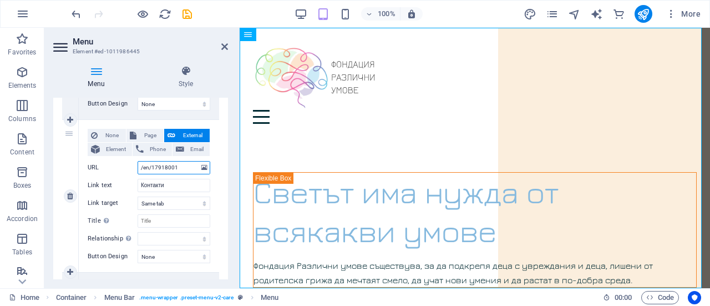
click at [169, 169] on input "/en/17918001" at bounding box center [174, 167] width 73 height 13
click at [148, 134] on span "Page" at bounding box center [150, 135] width 21 height 13
select select
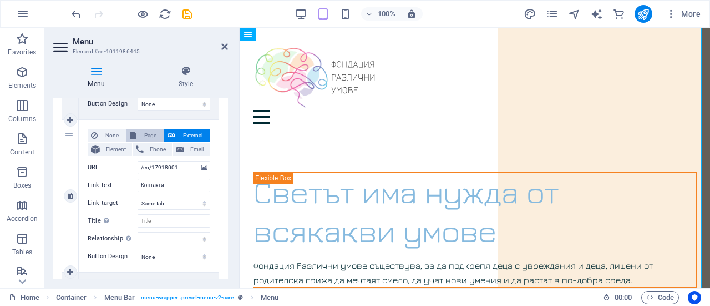
select select
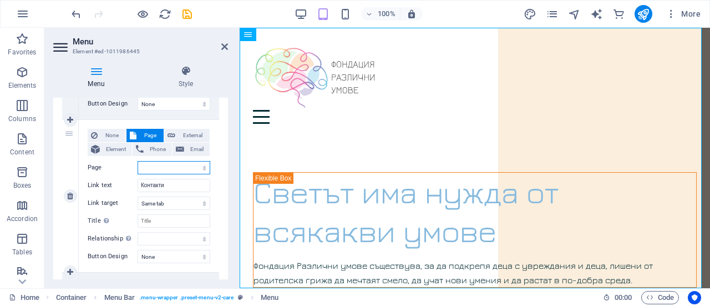
click at [163, 169] on select "Home About Services Contact Legal Notice Privacy Как да помогна Home" at bounding box center [174, 167] width 73 height 13
click at [134, 170] on label "Page" at bounding box center [113, 167] width 50 height 13
click at [138, 170] on select "Home About Services Contact Legal Notice Privacy Как да помогна Home" at bounding box center [174, 167] width 73 height 13
click at [160, 167] on select "Home About Services Contact Legal Notice Privacy Как да помогна Home" at bounding box center [174, 167] width 73 height 13
select select "3"
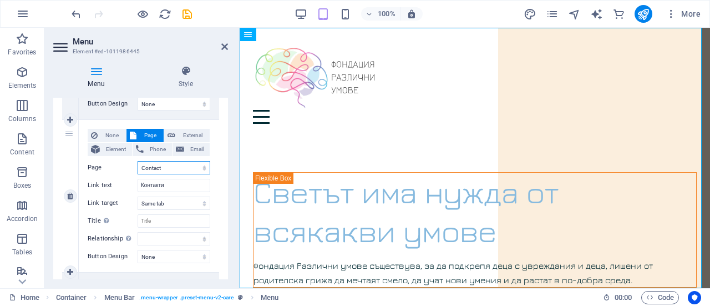
click at [138, 161] on select "Home About Services Contact Legal Notice Privacy Как да помогна Home" at bounding box center [174, 167] width 73 height 13
select select
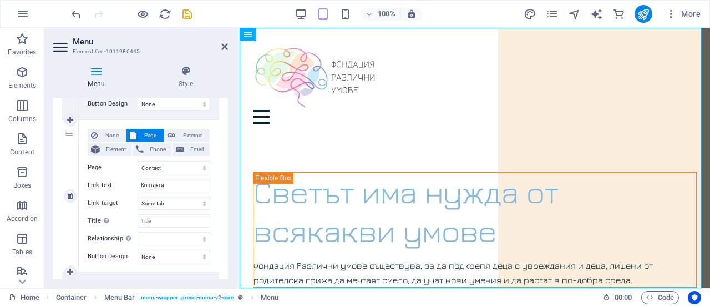
click at [125, 173] on label "Page" at bounding box center [113, 167] width 50 height 13
click at [138, 173] on select "Home About Services Contact Legal Notice Privacy Как да помогна Home" at bounding box center [174, 167] width 73 height 13
click at [225, 44] on icon at bounding box center [224, 46] width 7 height 9
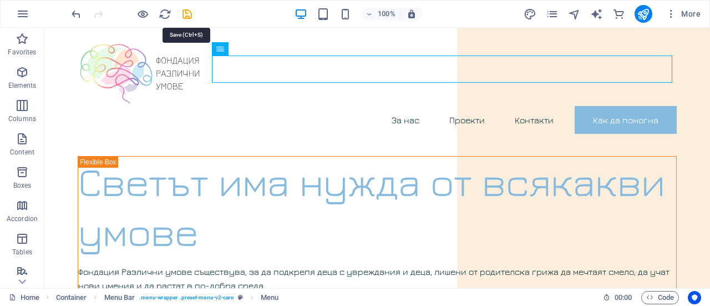
drag, startPoint x: 191, startPoint y: 15, endPoint x: 190, endPoint y: 21, distance: 5.7
click at [191, 14] on icon "save" at bounding box center [187, 14] width 13 height 13
checkbox input "false"
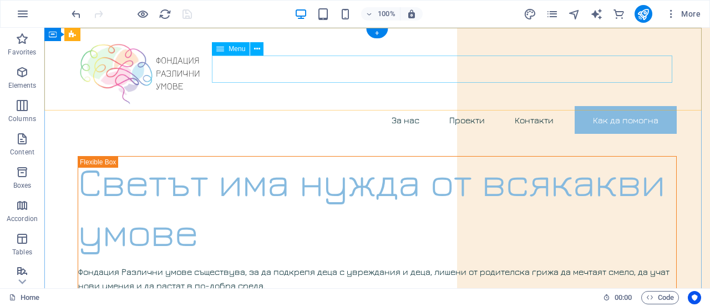
click at [458, 106] on nav "За нас Проекти Контакти Как да помогна" at bounding box center [377, 120] width 599 height 28
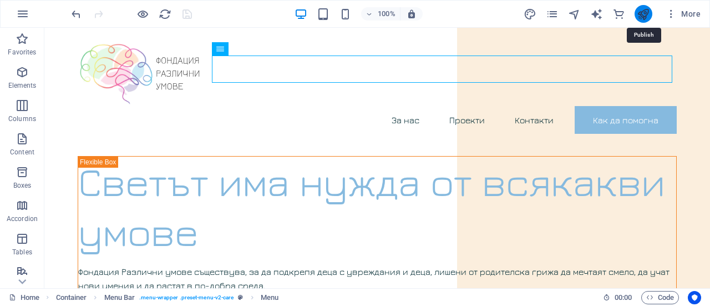
click at [644, 15] on icon "publish" at bounding box center [643, 14] width 13 height 13
